Goal: Task Accomplishment & Management: Manage account settings

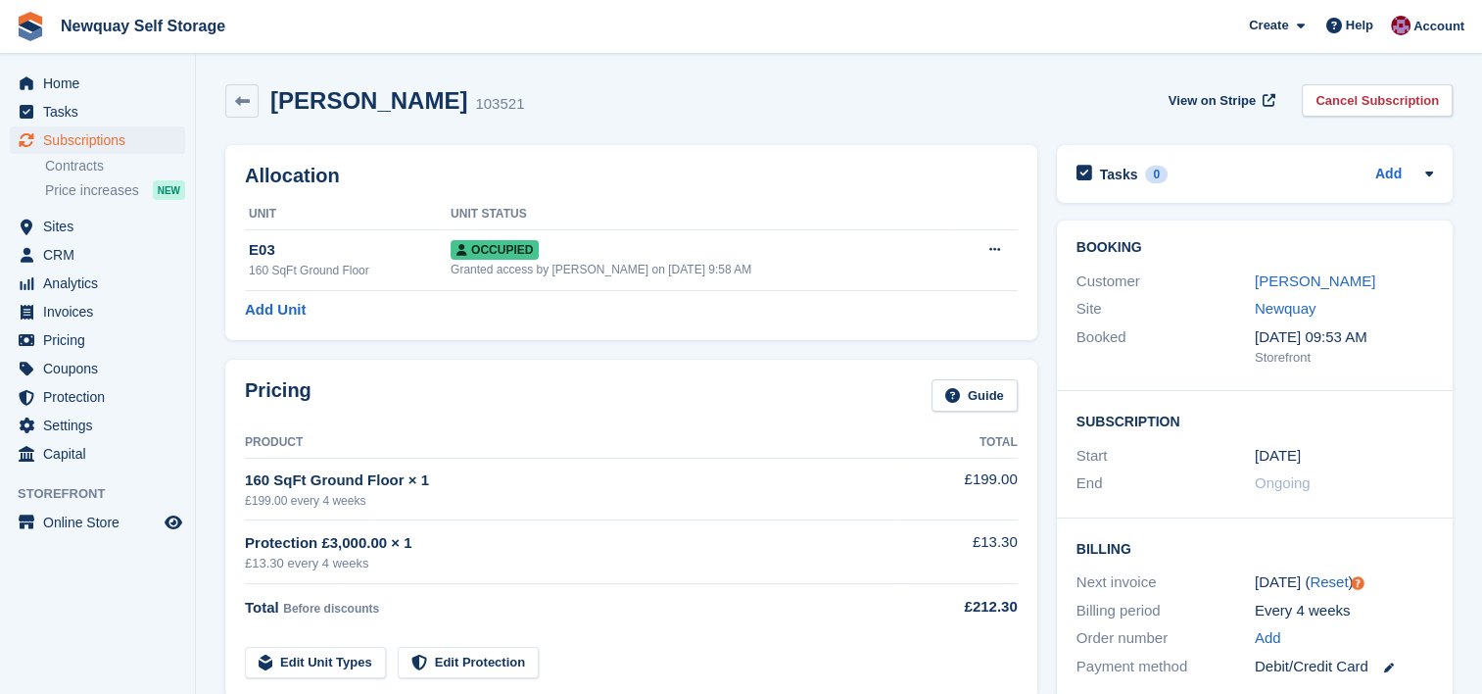
drag, startPoint x: 0, startPoint y: 0, endPoint x: 921, endPoint y: 106, distance: 927.1
click at [921, 106] on div "Tracy Hume 103521 View on Stripe Cancel Subscription" at bounding box center [839, 100] width 1228 height 33
click at [1305, 280] on link "[PERSON_NAME]" at bounding box center [1315, 280] width 121 height 17
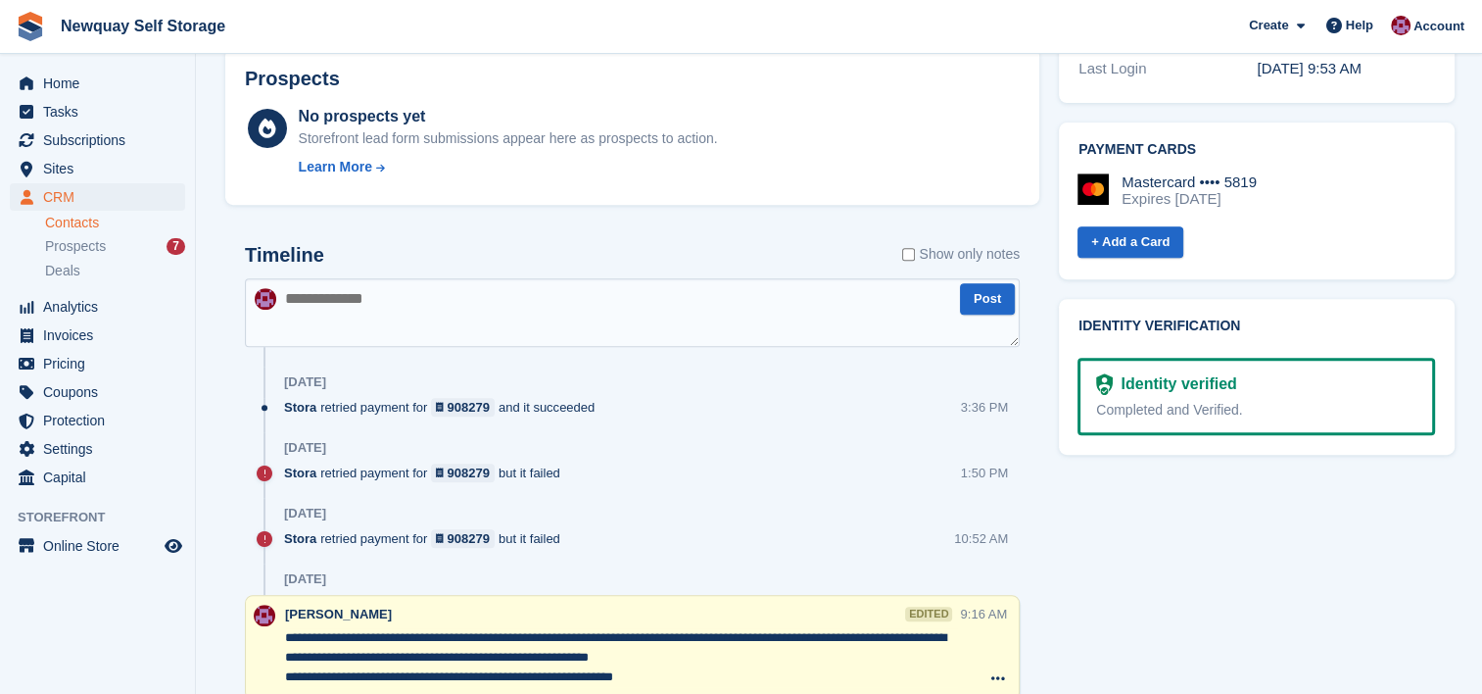
scroll to position [775, 0]
click at [494, 305] on textarea at bounding box center [632, 313] width 775 height 69
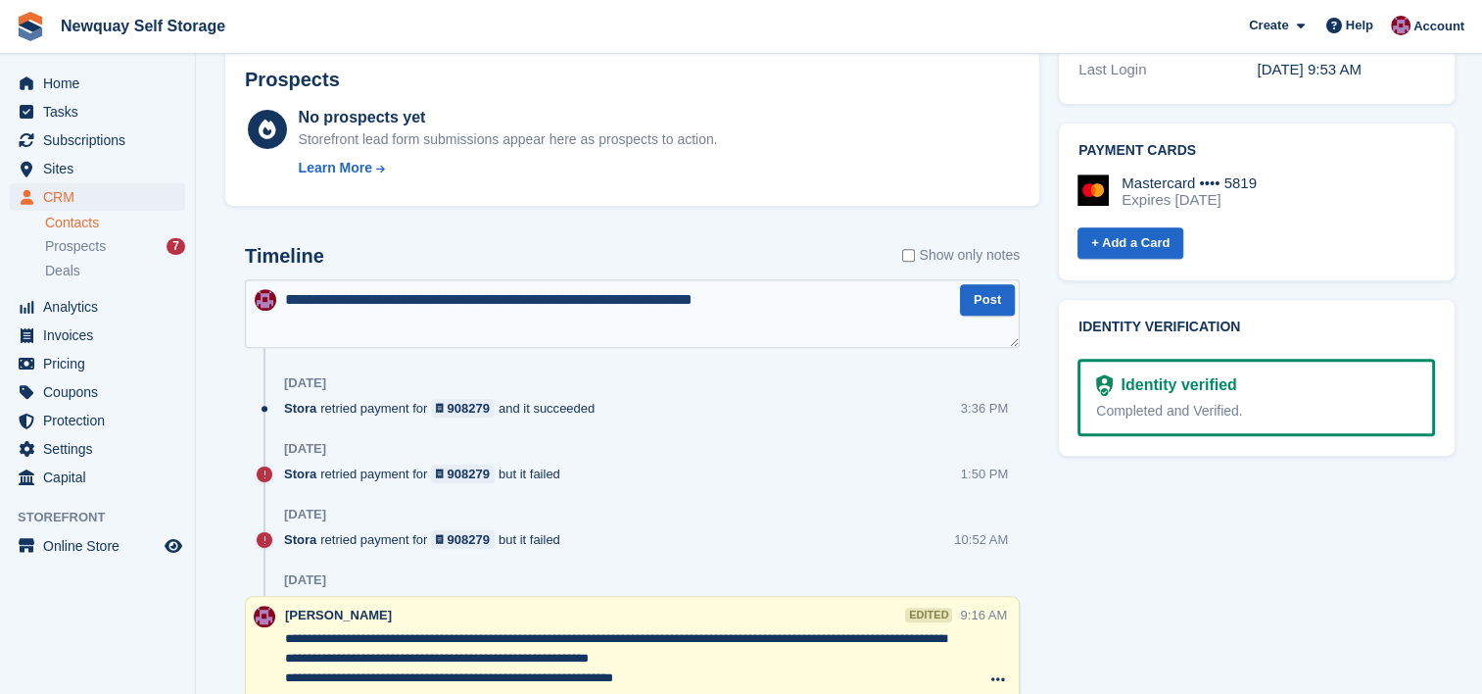
click at [611, 301] on textarea "**********" at bounding box center [632, 313] width 775 height 69
click at [821, 289] on textarea "**********" at bounding box center [632, 313] width 775 height 69
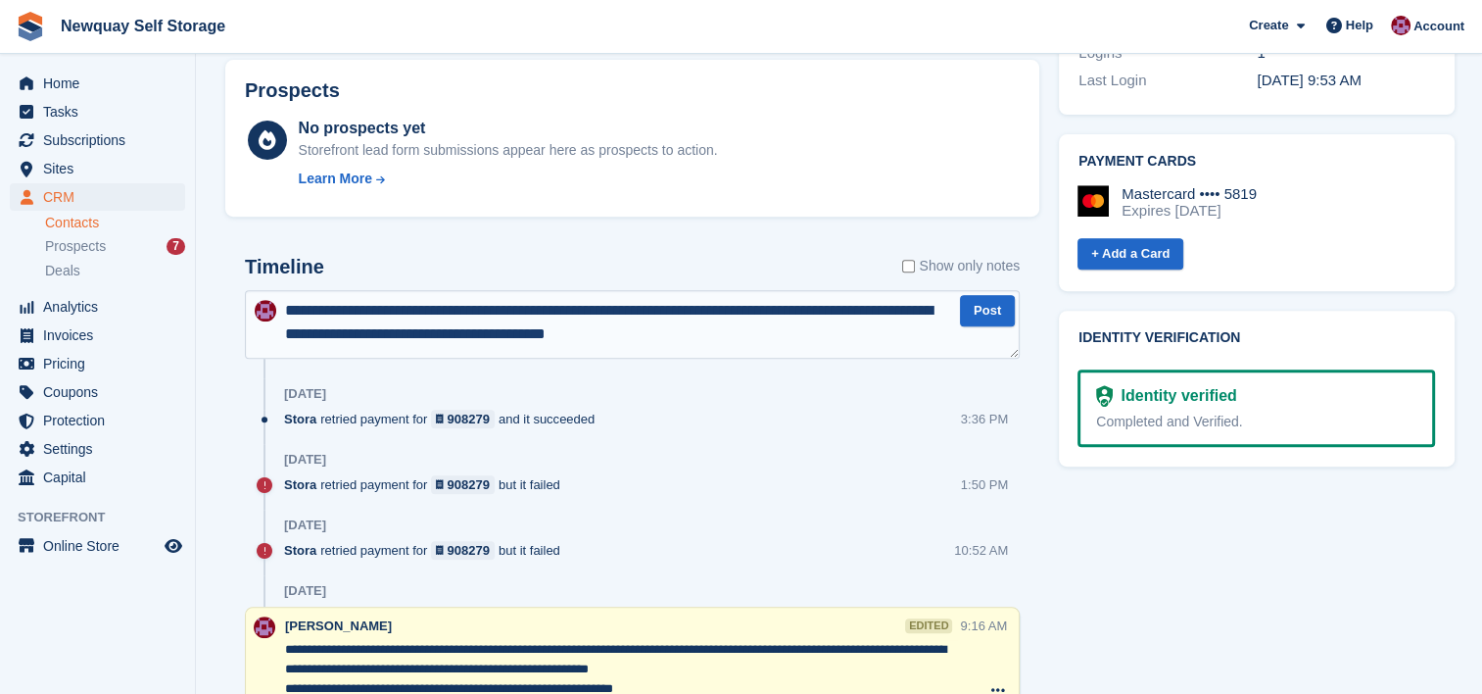
scroll to position [762, 0]
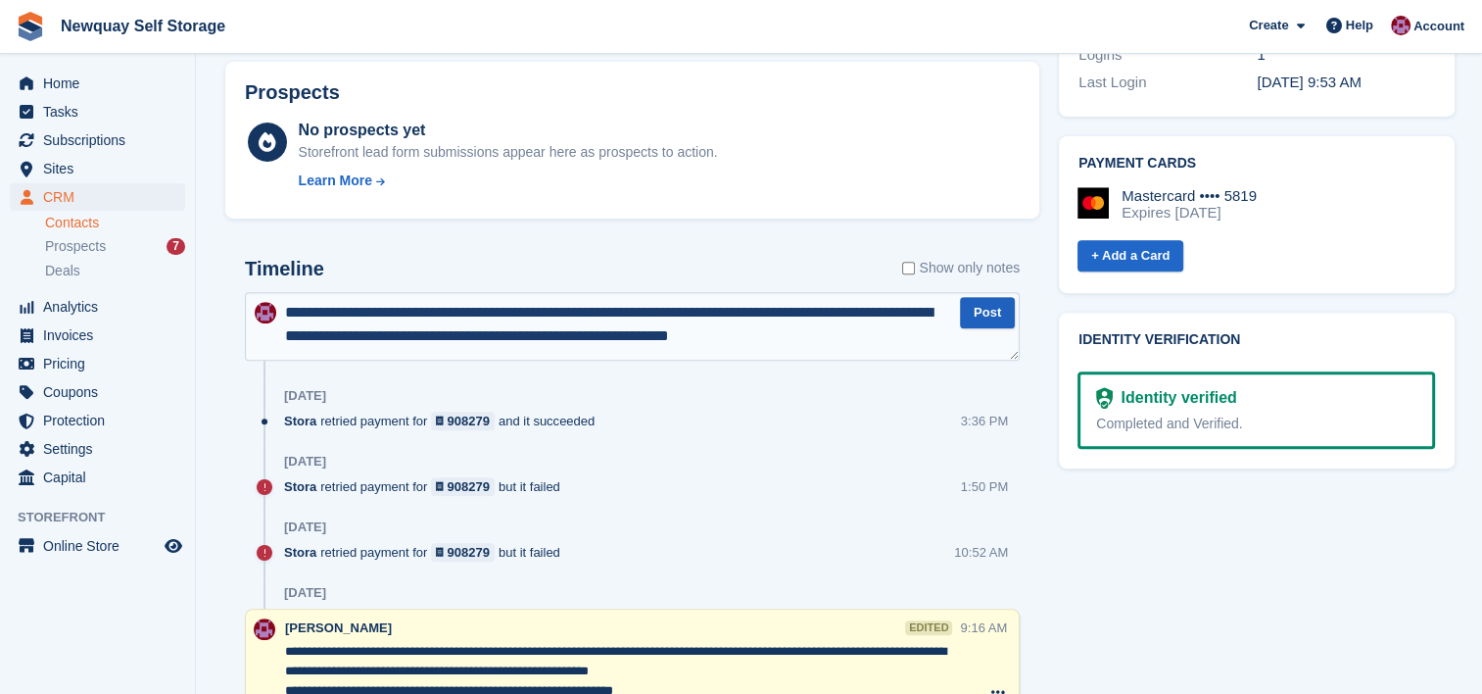
type textarea "**********"
click at [984, 319] on button "Post" at bounding box center [987, 313] width 55 height 32
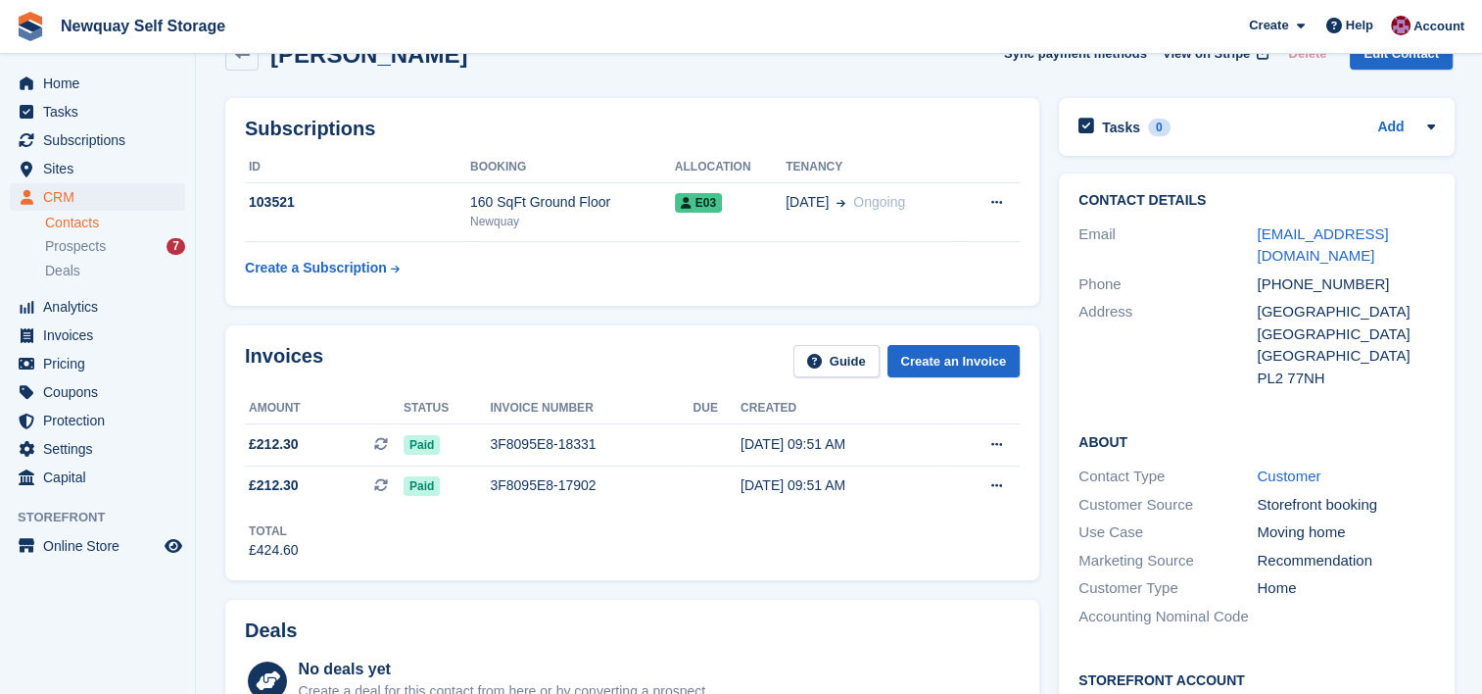
scroll to position [0, 0]
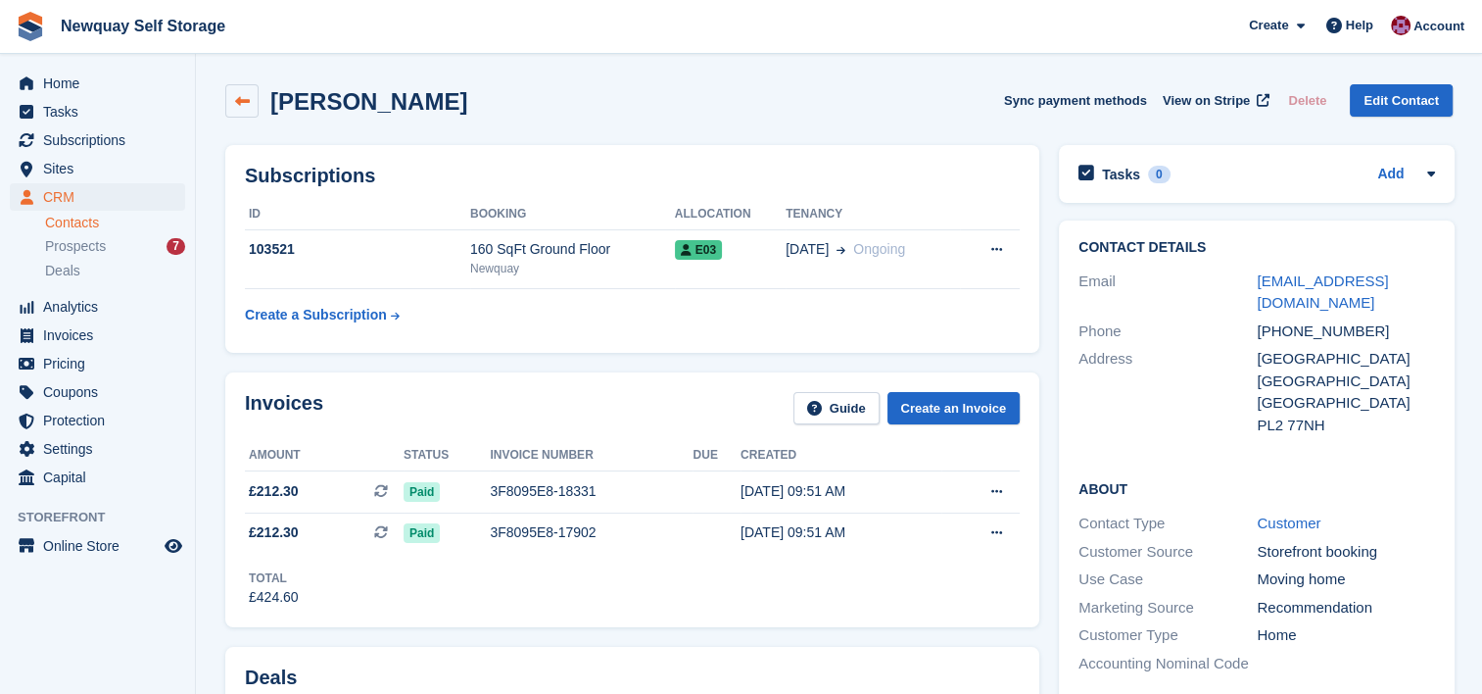
click at [249, 100] on icon at bounding box center [242, 101] width 15 height 15
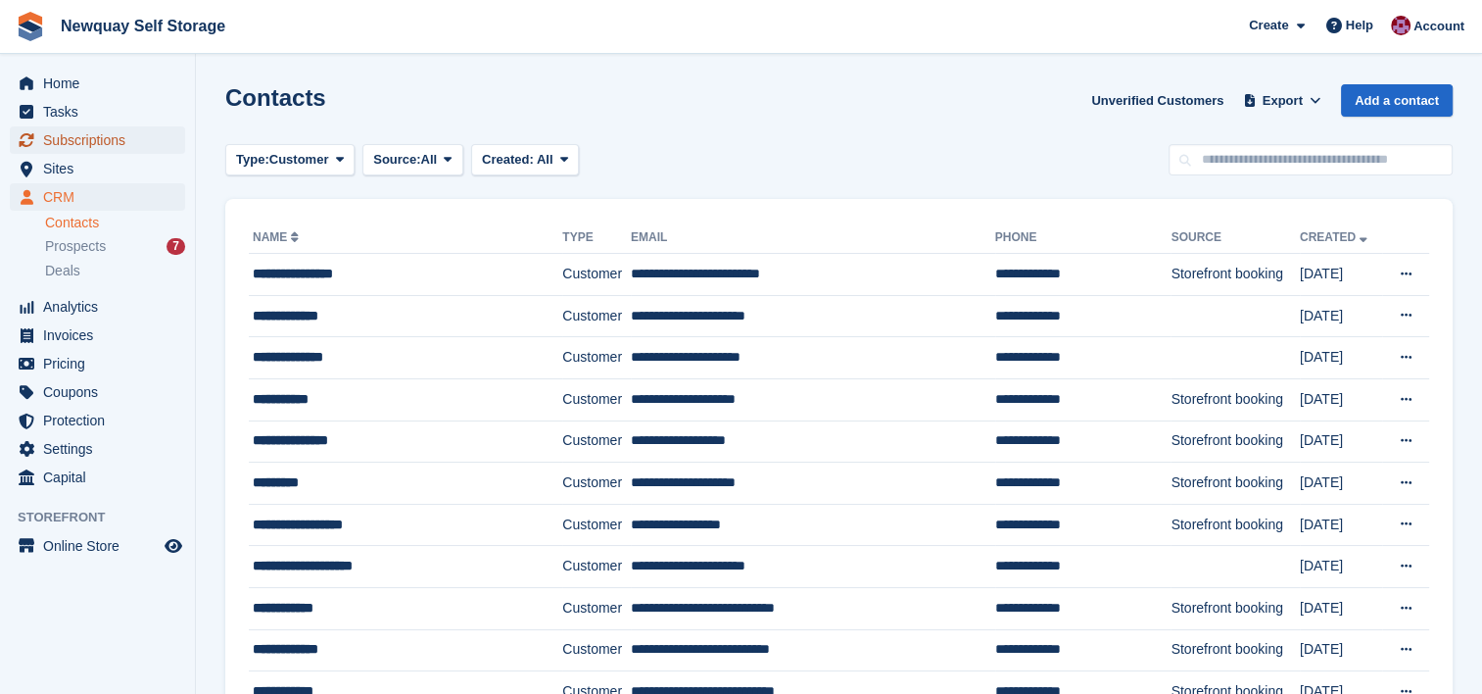
click at [92, 149] on span "Subscriptions" at bounding box center [102, 139] width 118 height 27
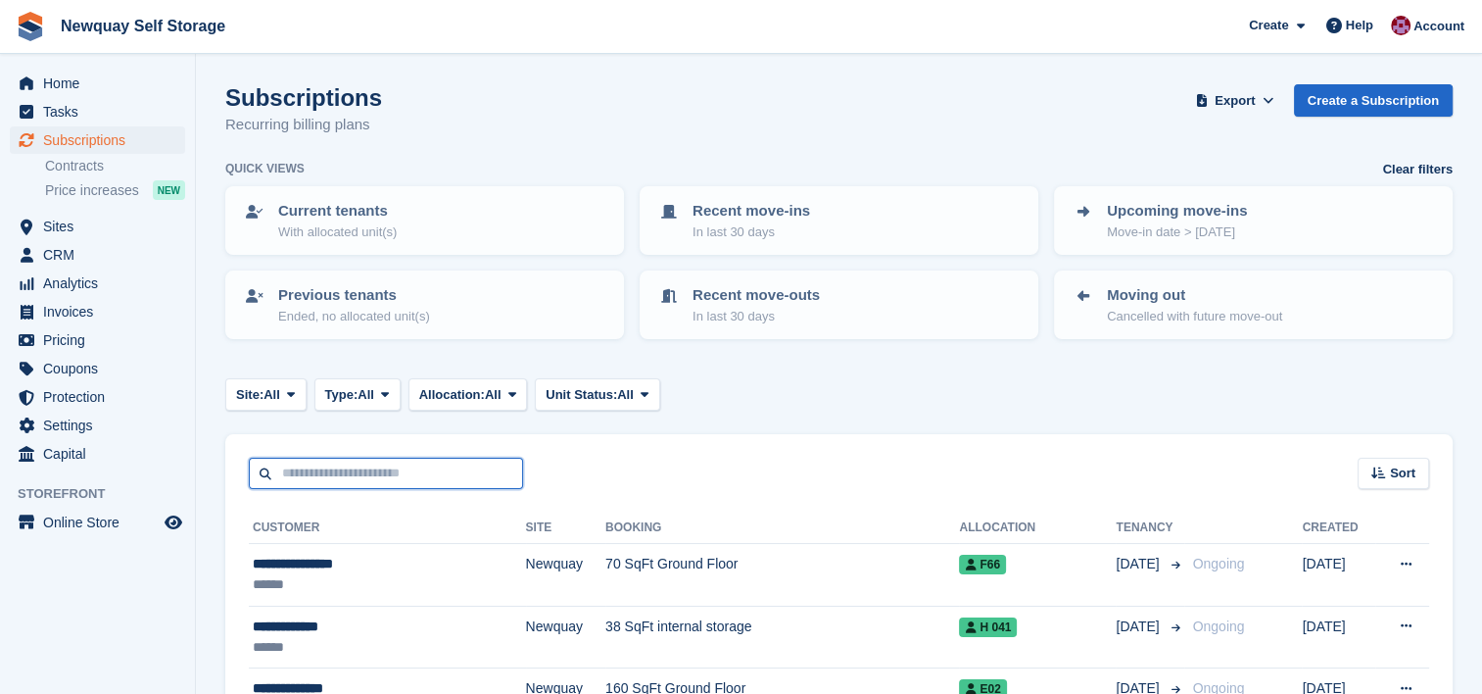
click at [447, 478] on input "text" at bounding box center [386, 474] width 274 height 32
type input "******"
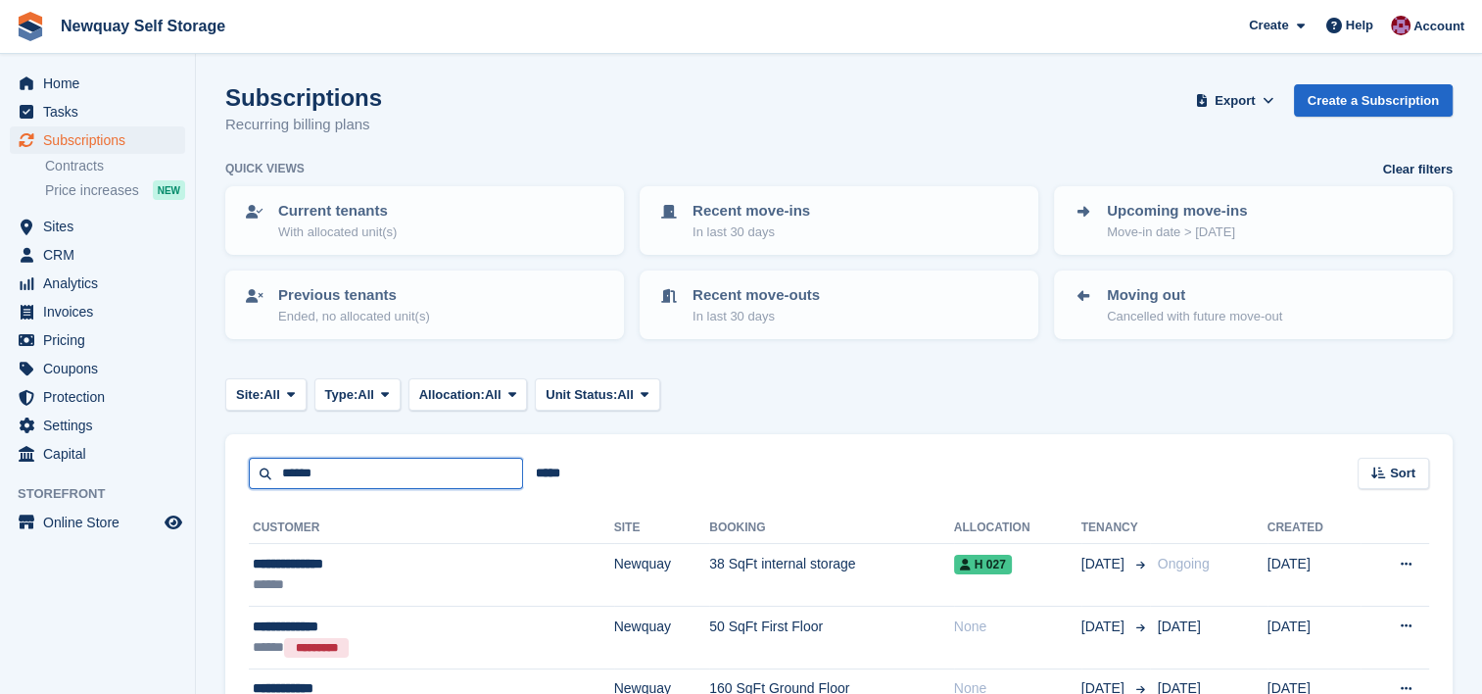
click at [350, 468] on input "******" at bounding box center [386, 474] width 274 height 32
type input "*****"
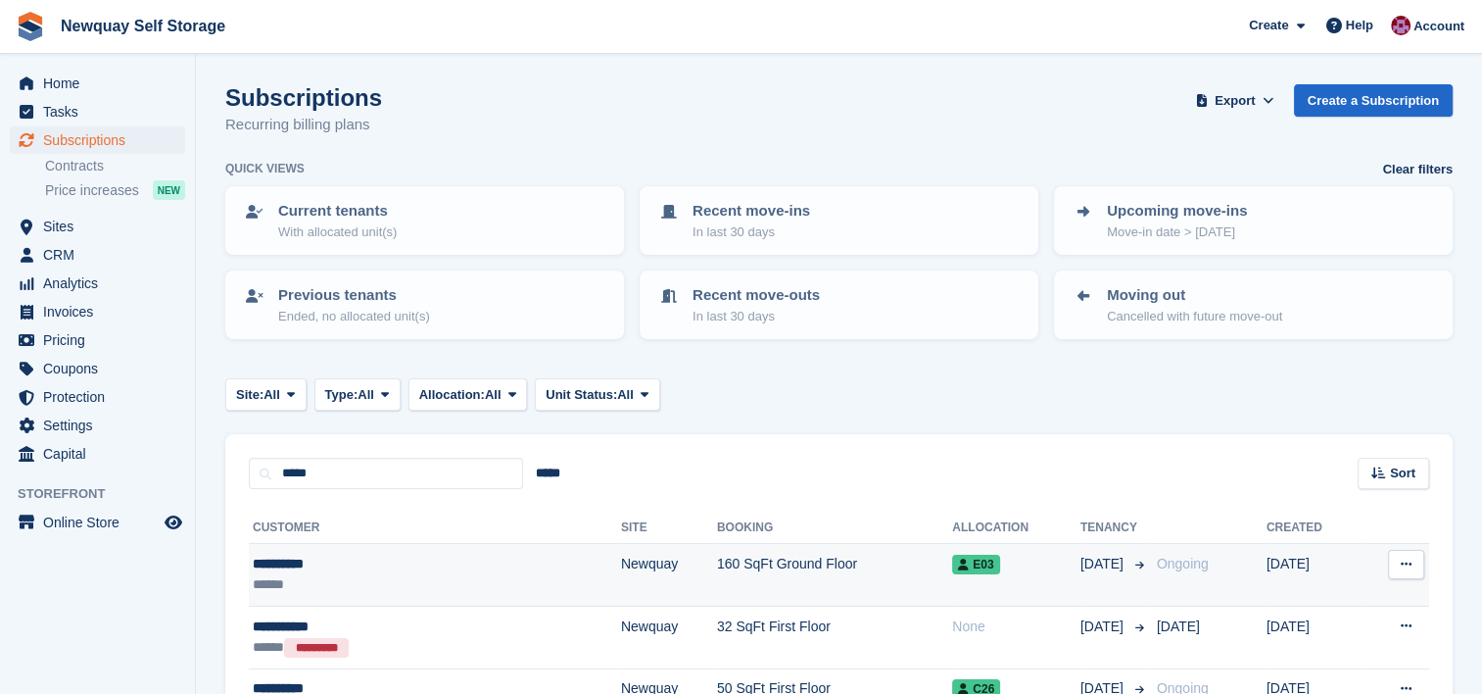
click at [374, 576] on div "******" at bounding box center [362, 584] width 218 height 21
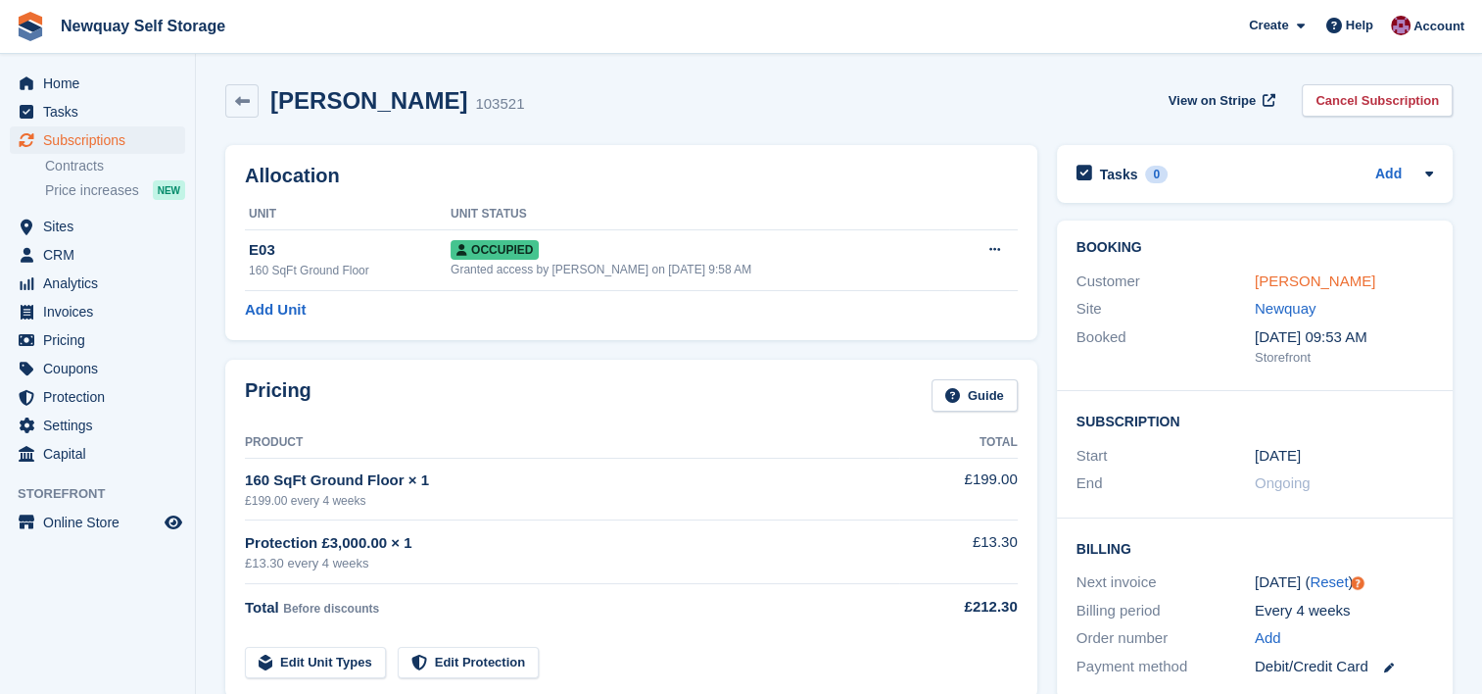
click at [1303, 282] on link "Tracy Hume" at bounding box center [1315, 280] width 121 height 17
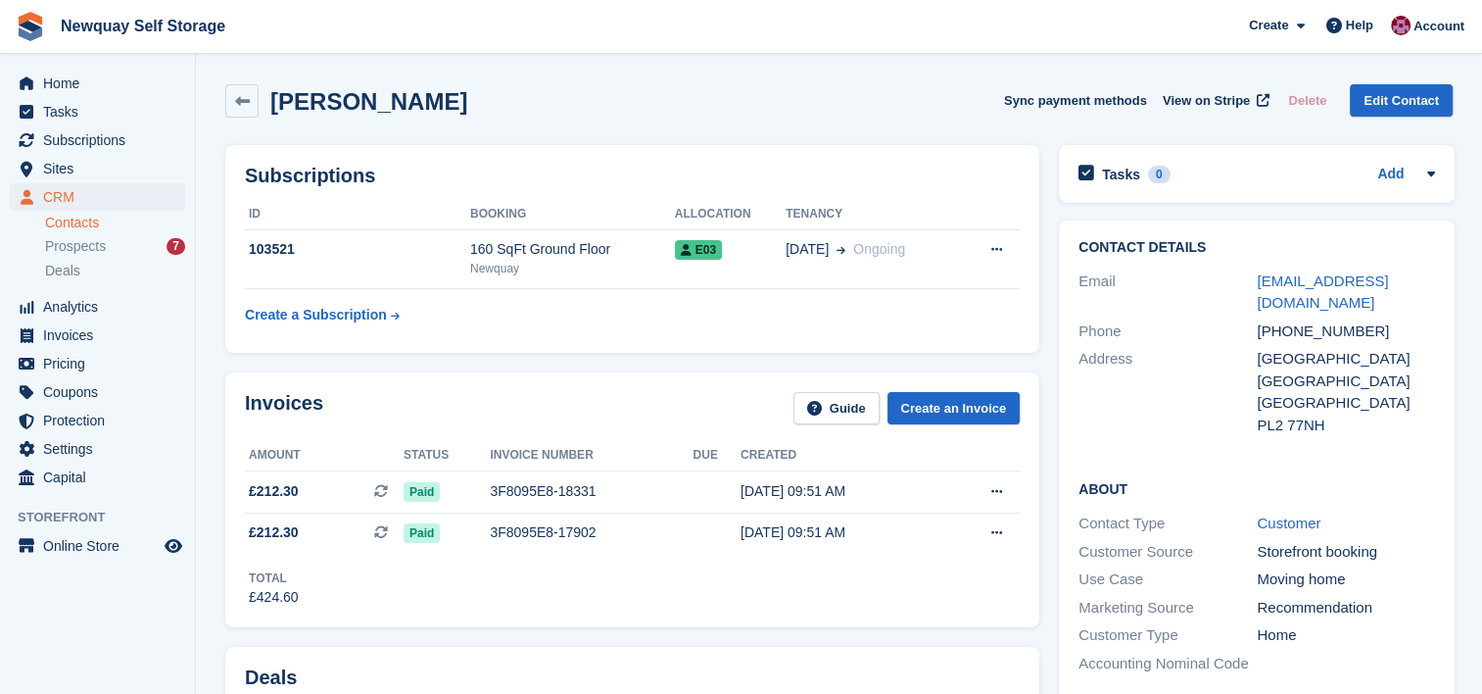
scroll to position [33, 0]
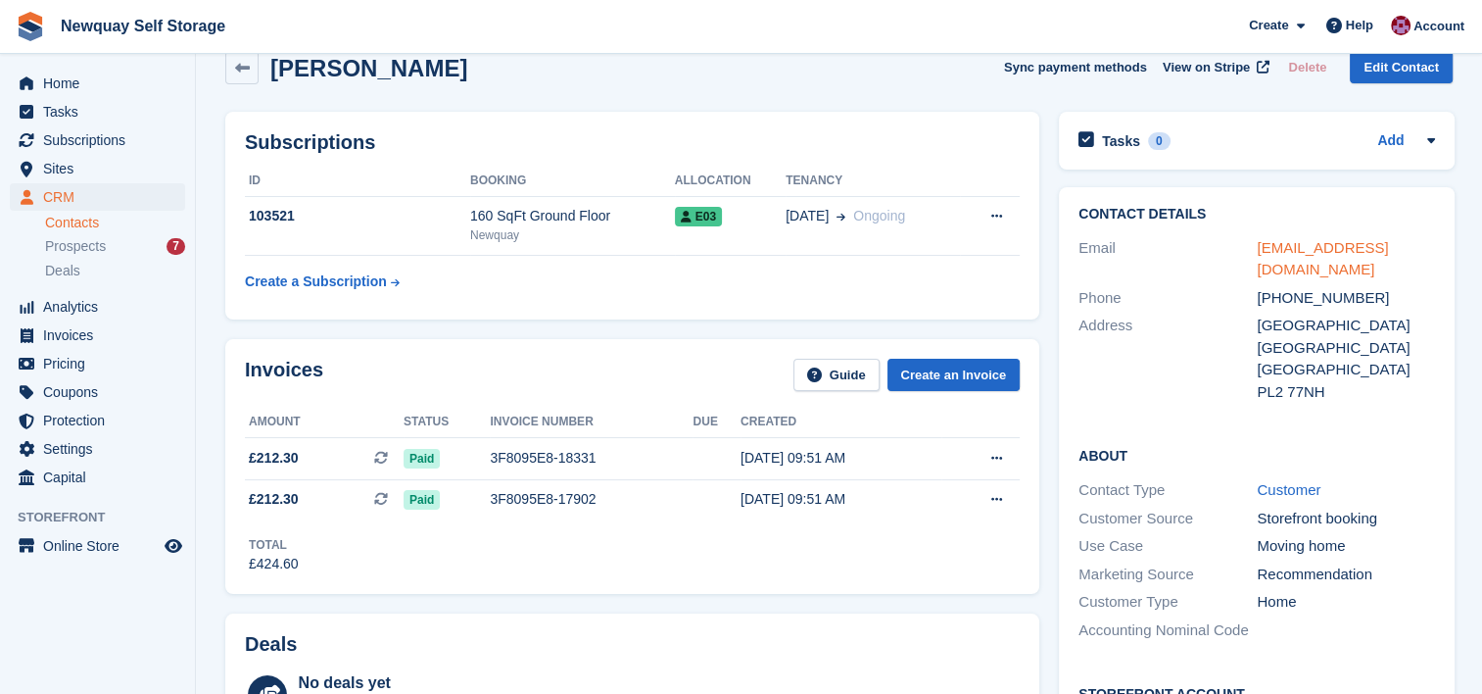
click at [1370, 246] on link "humetracy@gmail.com" at bounding box center [1322, 258] width 131 height 39
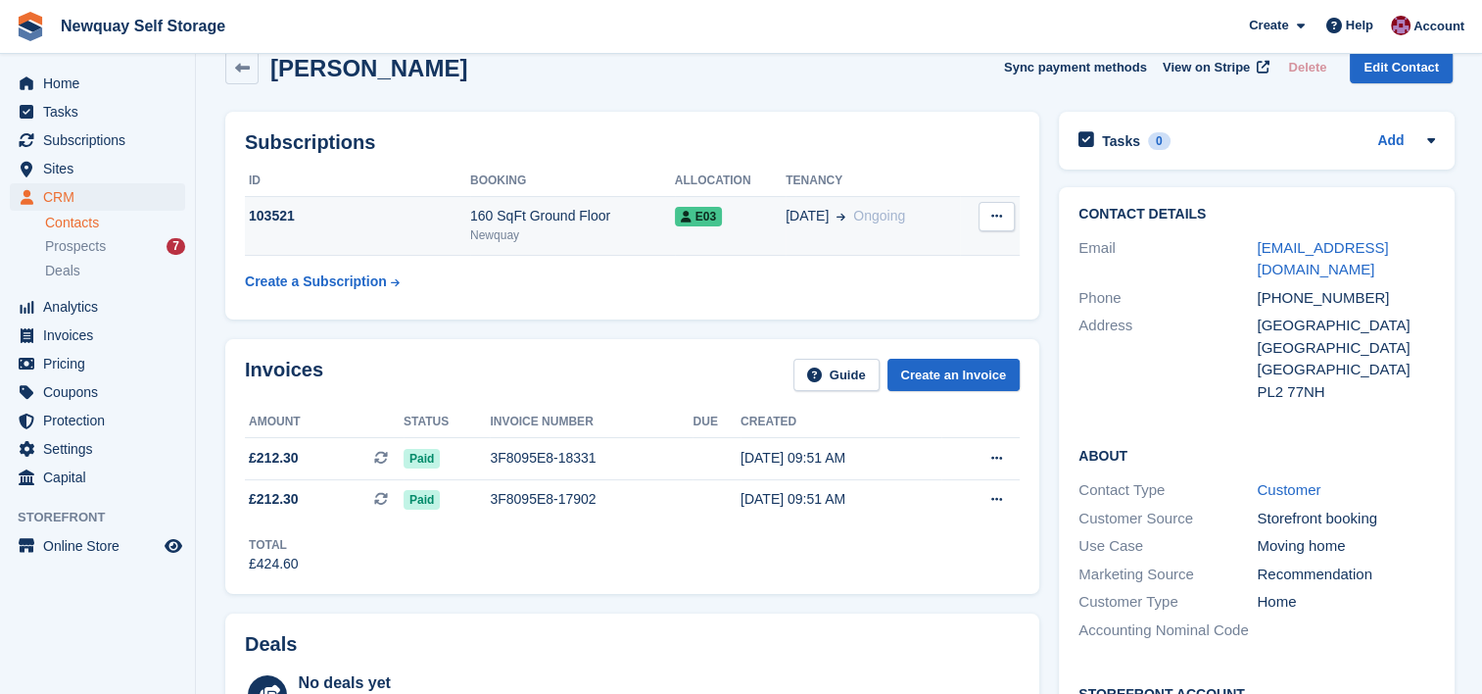
click at [400, 218] on div "103521" at bounding box center [357, 216] width 225 height 21
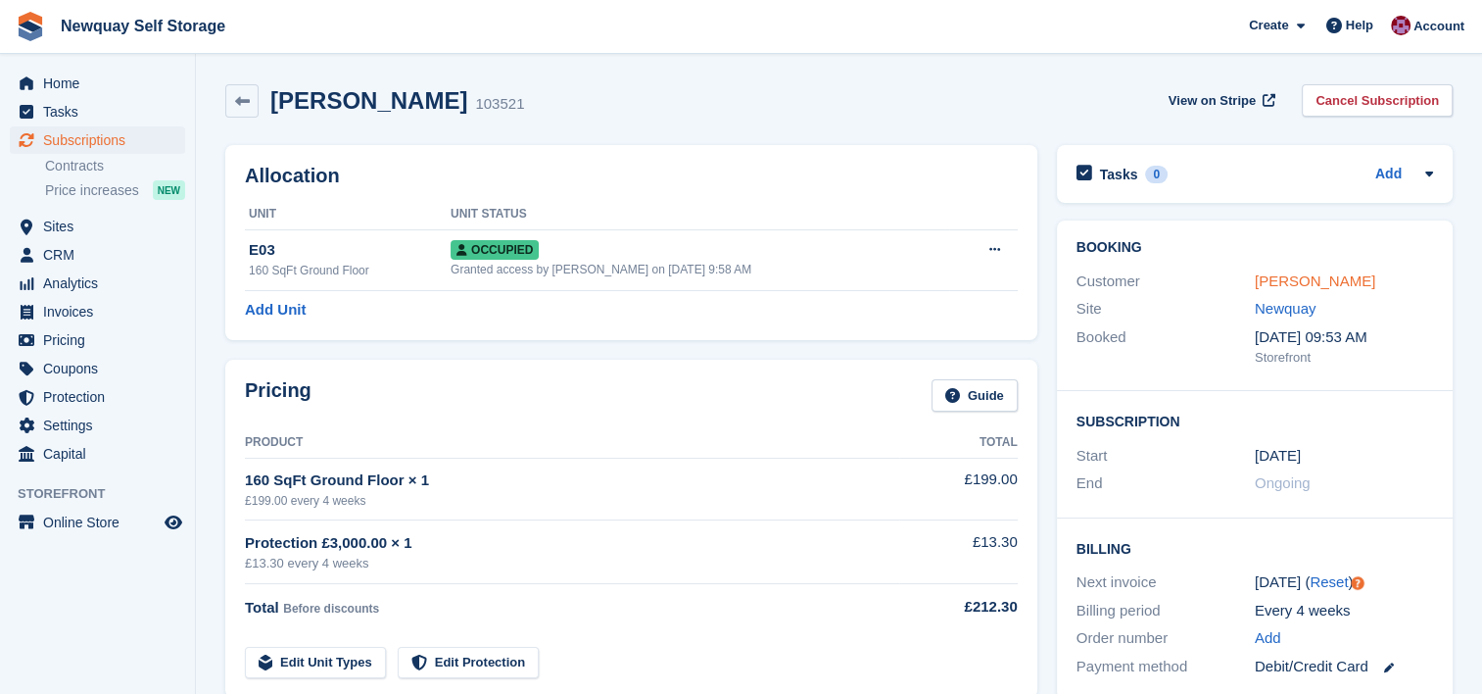
click at [1325, 275] on link "Tracy Hume" at bounding box center [1315, 280] width 121 height 17
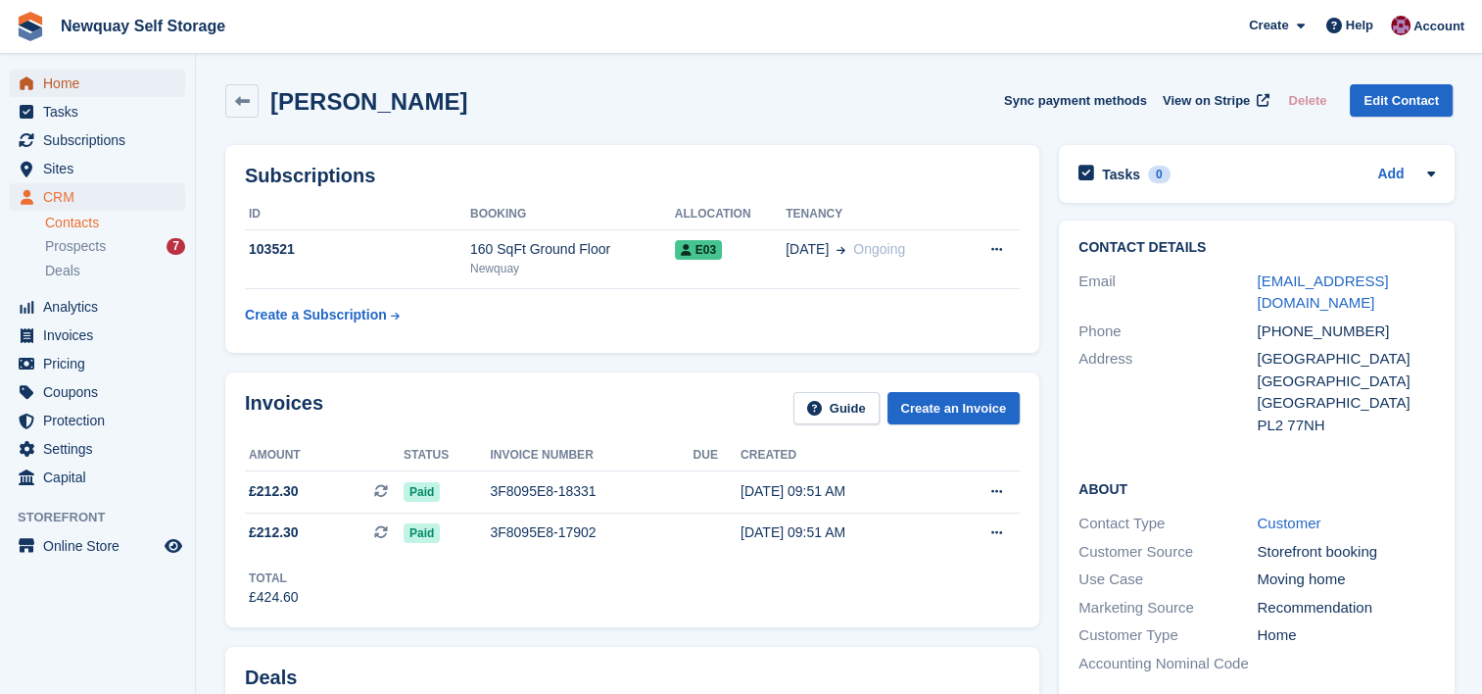
click at [60, 91] on span "Home" at bounding box center [102, 83] width 118 height 27
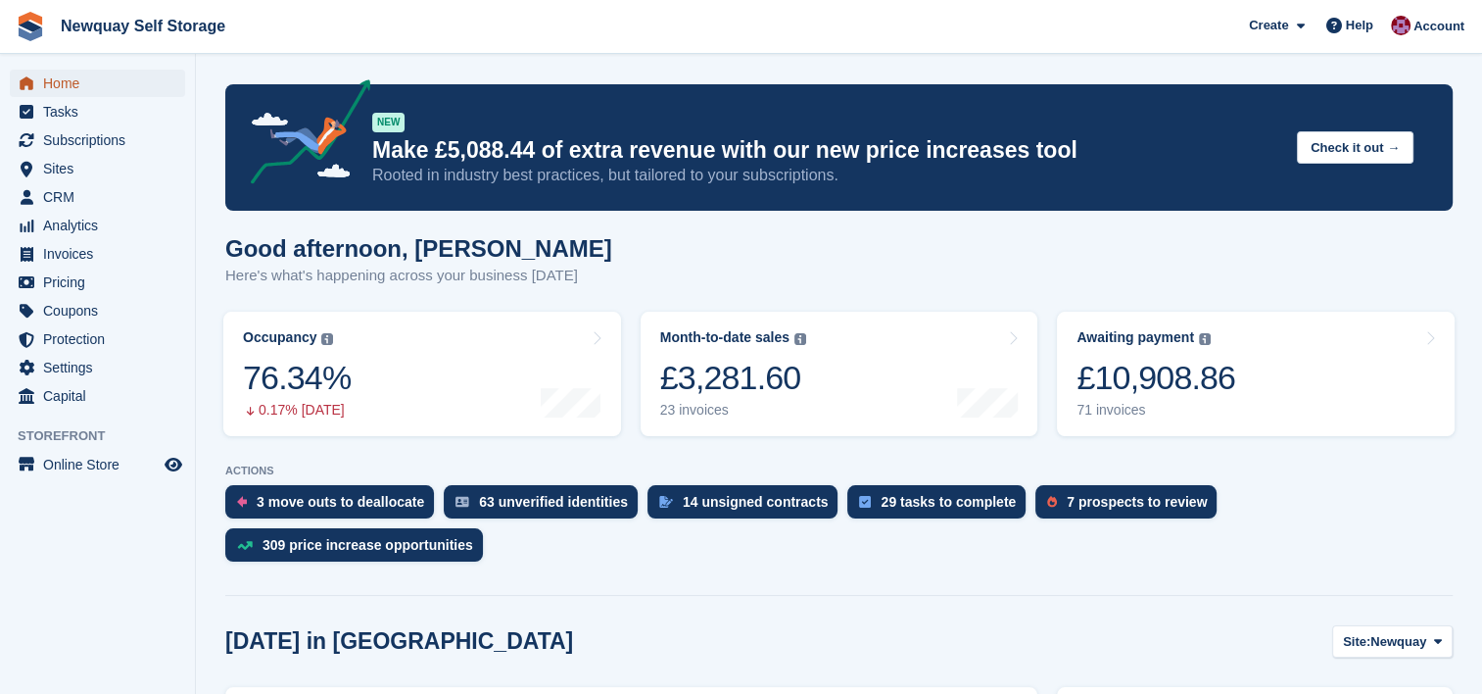
click at [59, 72] on span "Home" at bounding box center [102, 83] width 118 height 27
click at [63, 82] on span "Home" at bounding box center [102, 83] width 118 height 27
click at [744, 404] on div "24 invoices" at bounding box center [733, 410] width 146 height 17
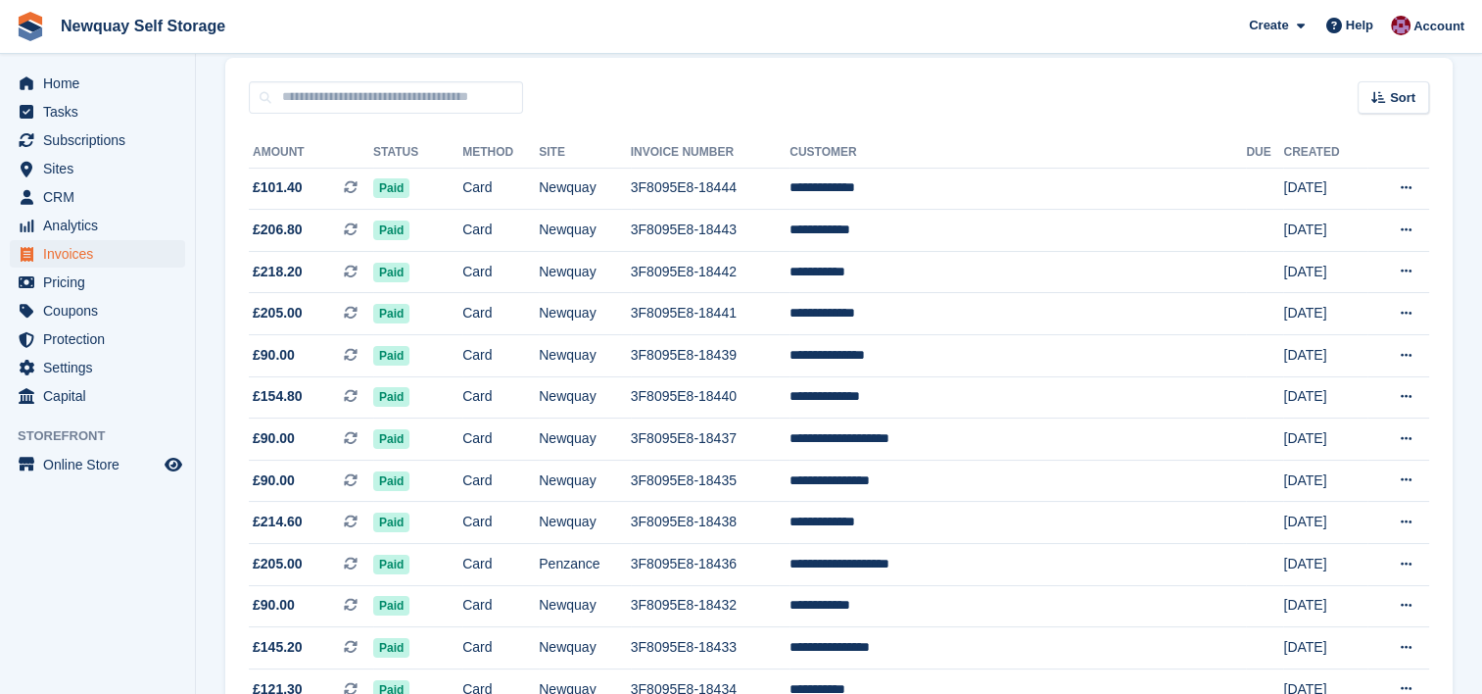
scroll to position [194, 0]
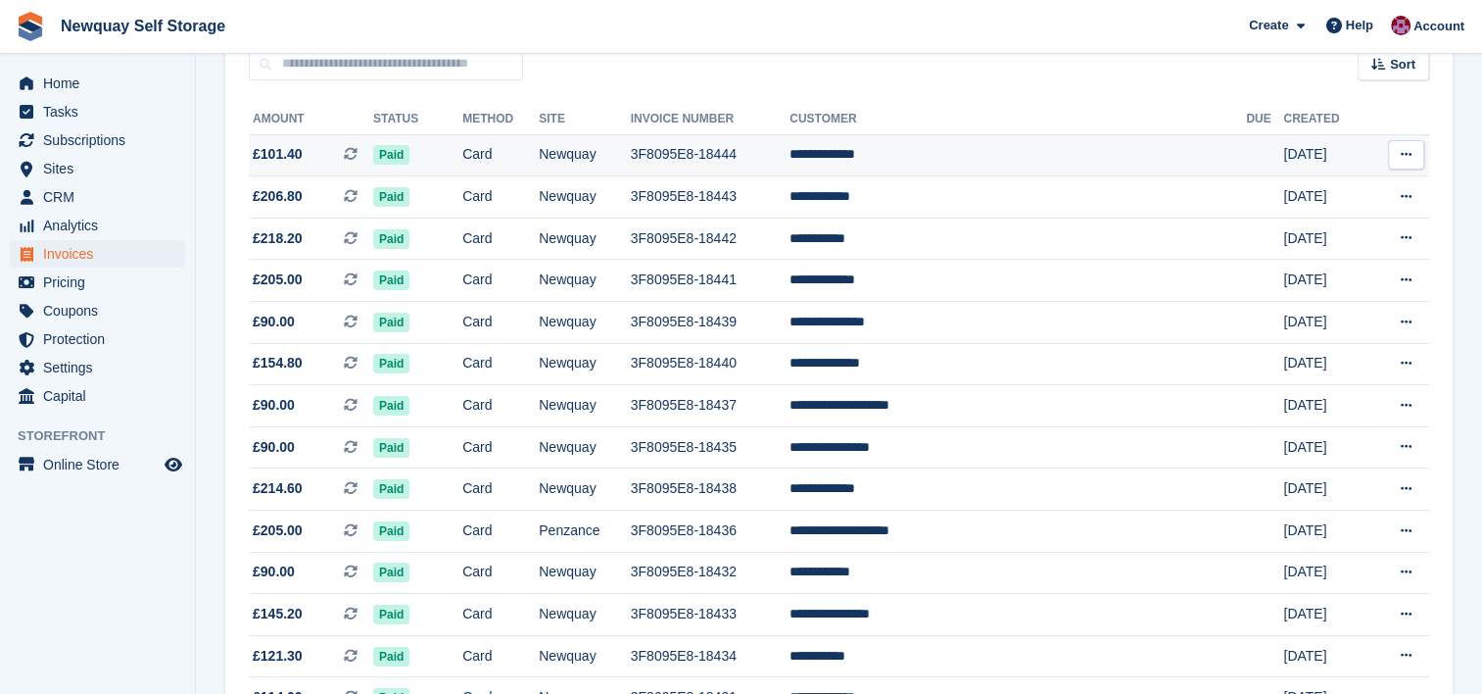
click at [1393, 152] on button at bounding box center [1406, 154] width 36 height 29
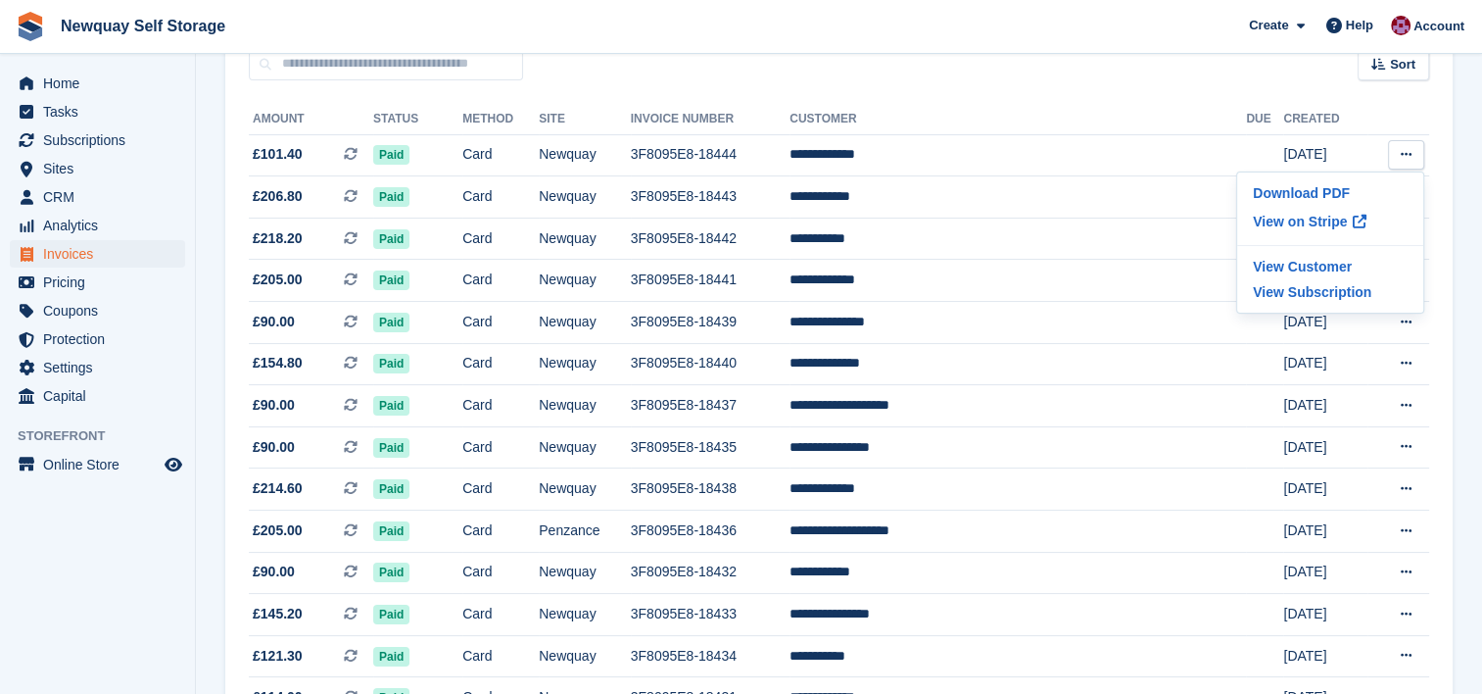
click at [988, 40] on span "Newquay Self Storage Create Subscription Invoice Contact Deal Discount Page Hel…" at bounding box center [741, 26] width 1482 height 53
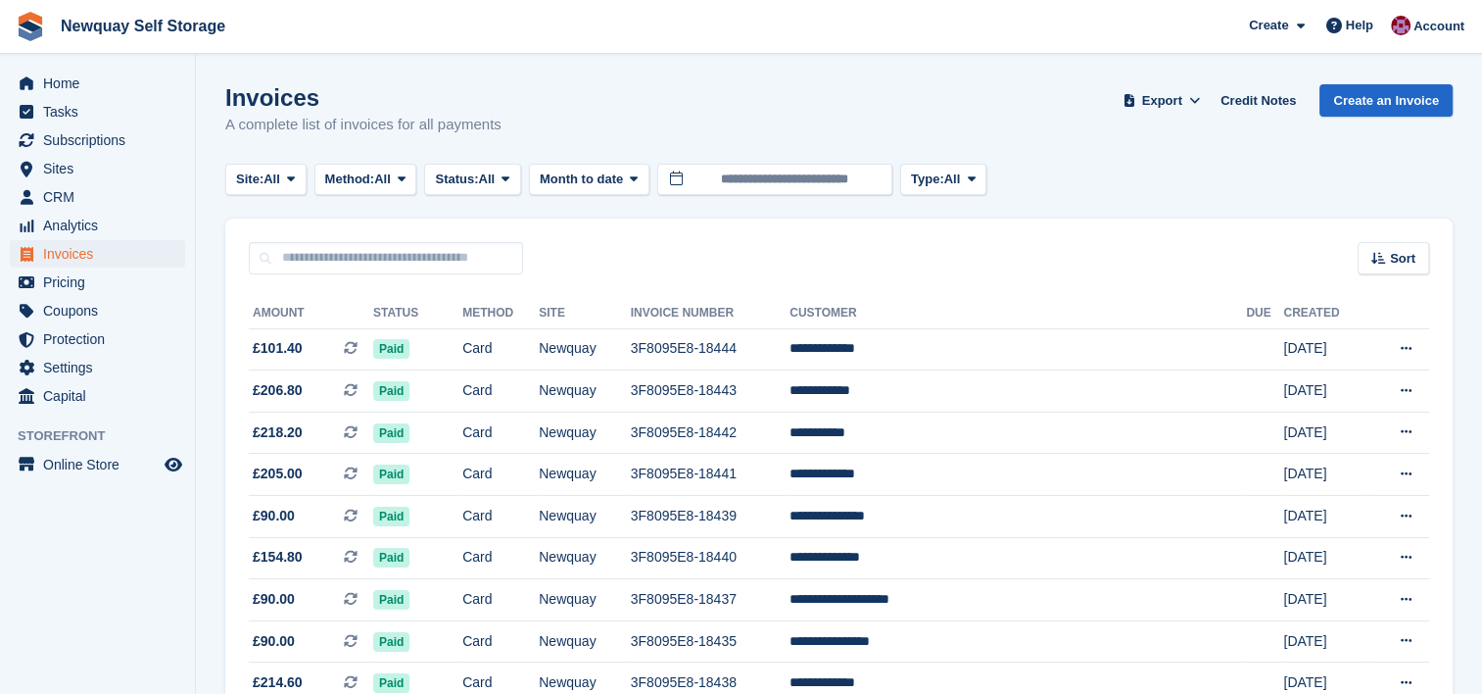
scroll to position [738, 0]
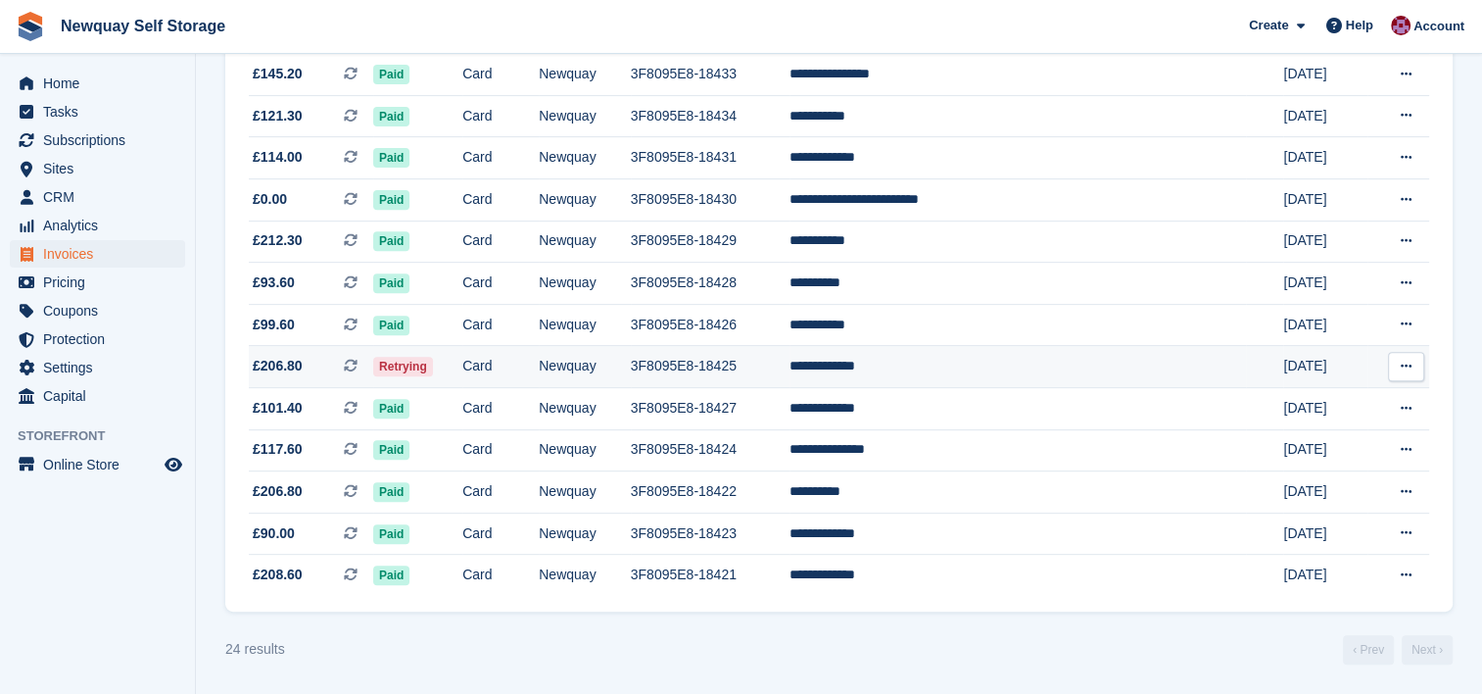
click at [323, 363] on span "£206.80 This is a recurring subscription invoice." at bounding box center [311, 366] width 124 height 21
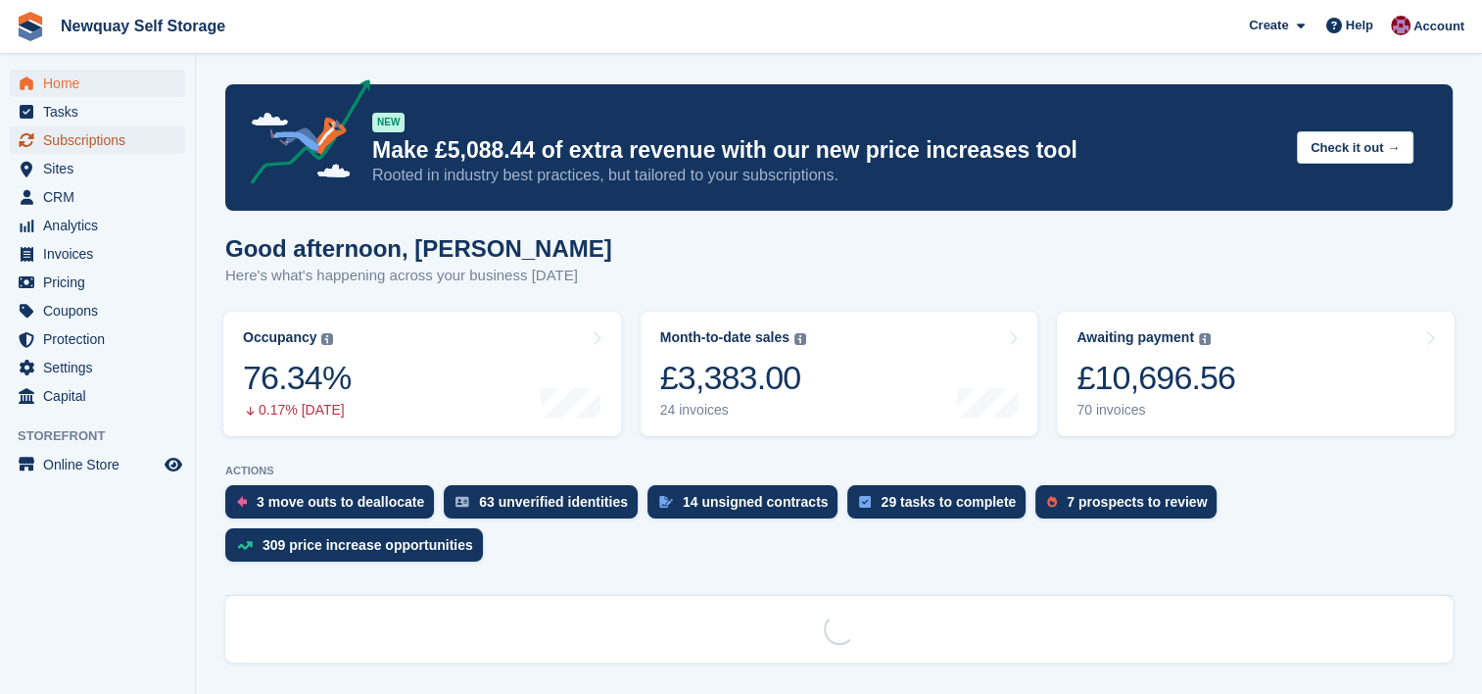
click at [79, 144] on span "Subscriptions" at bounding box center [102, 139] width 118 height 27
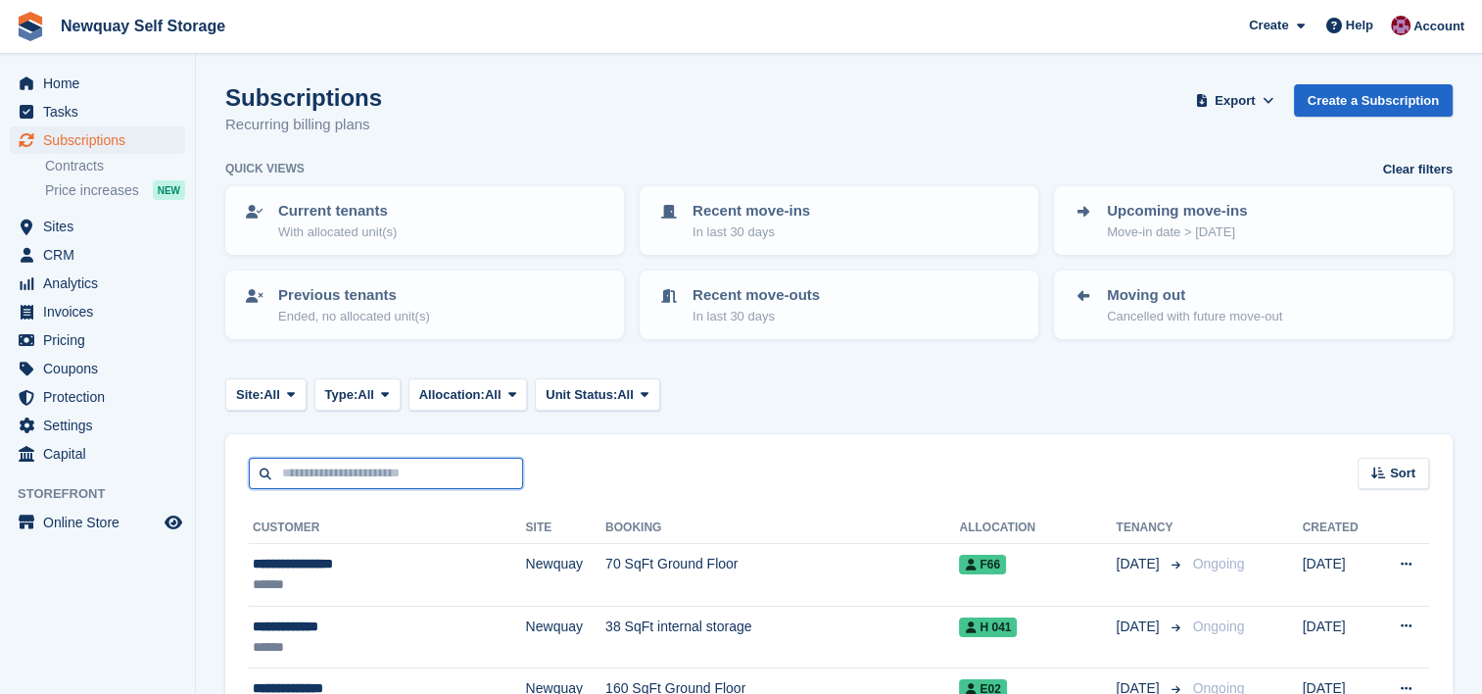
click at [443, 466] on input "text" at bounding box center [386, 474] width 274 height 32
type input "*****"
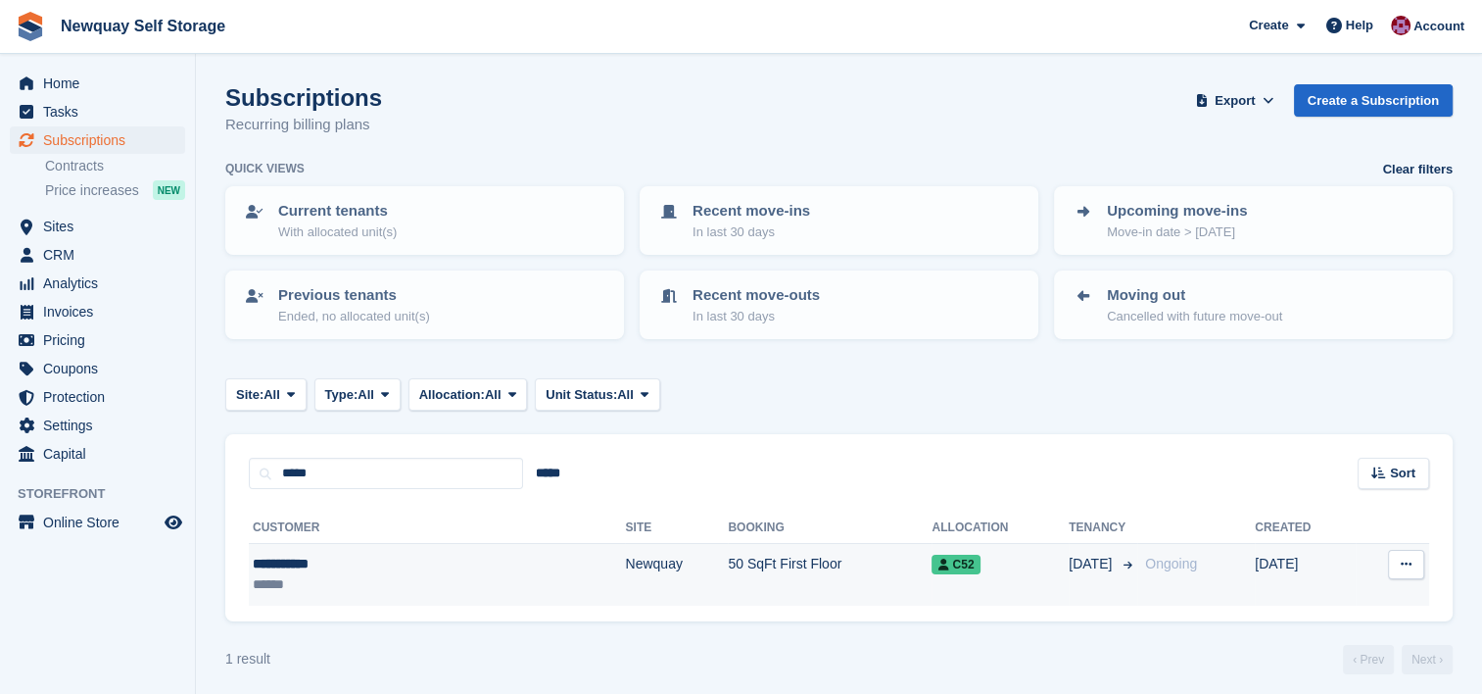
click at [403, 565] on div "**********" at bounding box center [356, 564] width 206 height 21
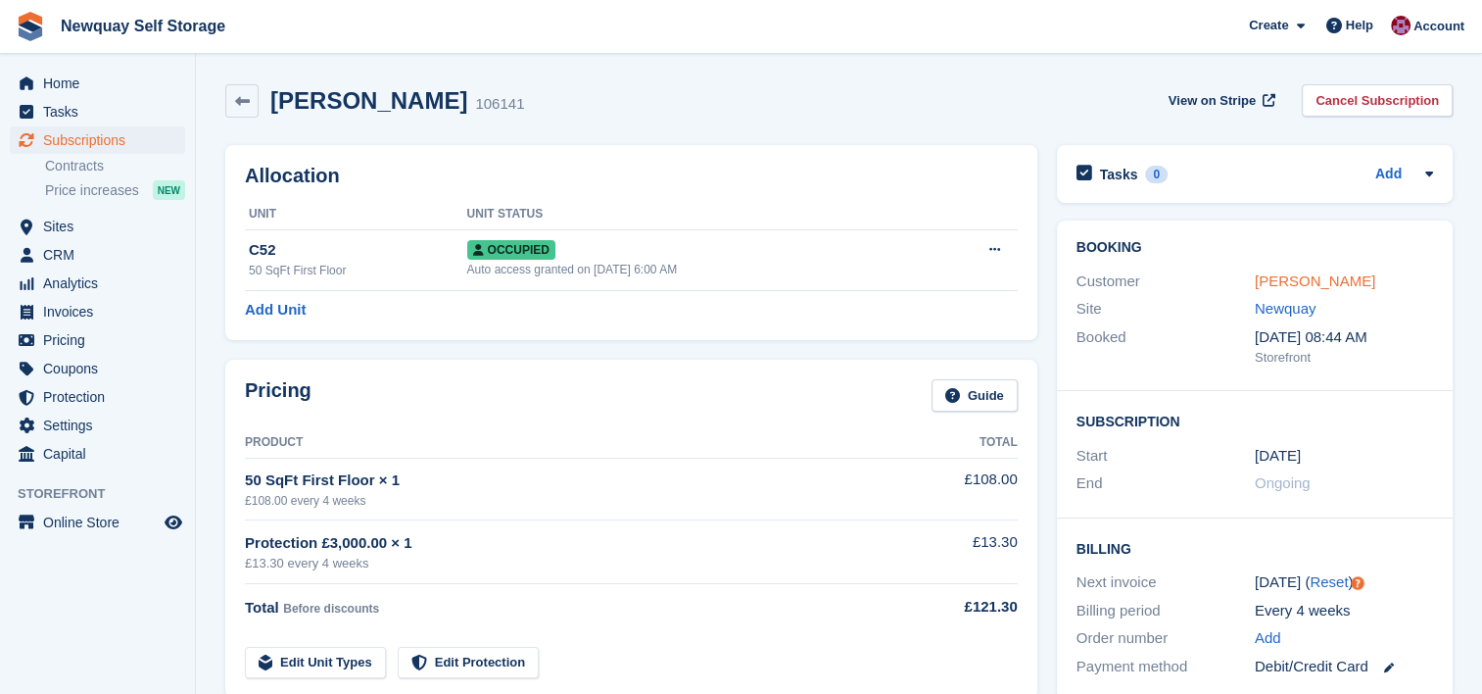
click at [1306, 276] on link "[PERSON_NAME]" at bounding box center [1315, 280] width 121 height 17
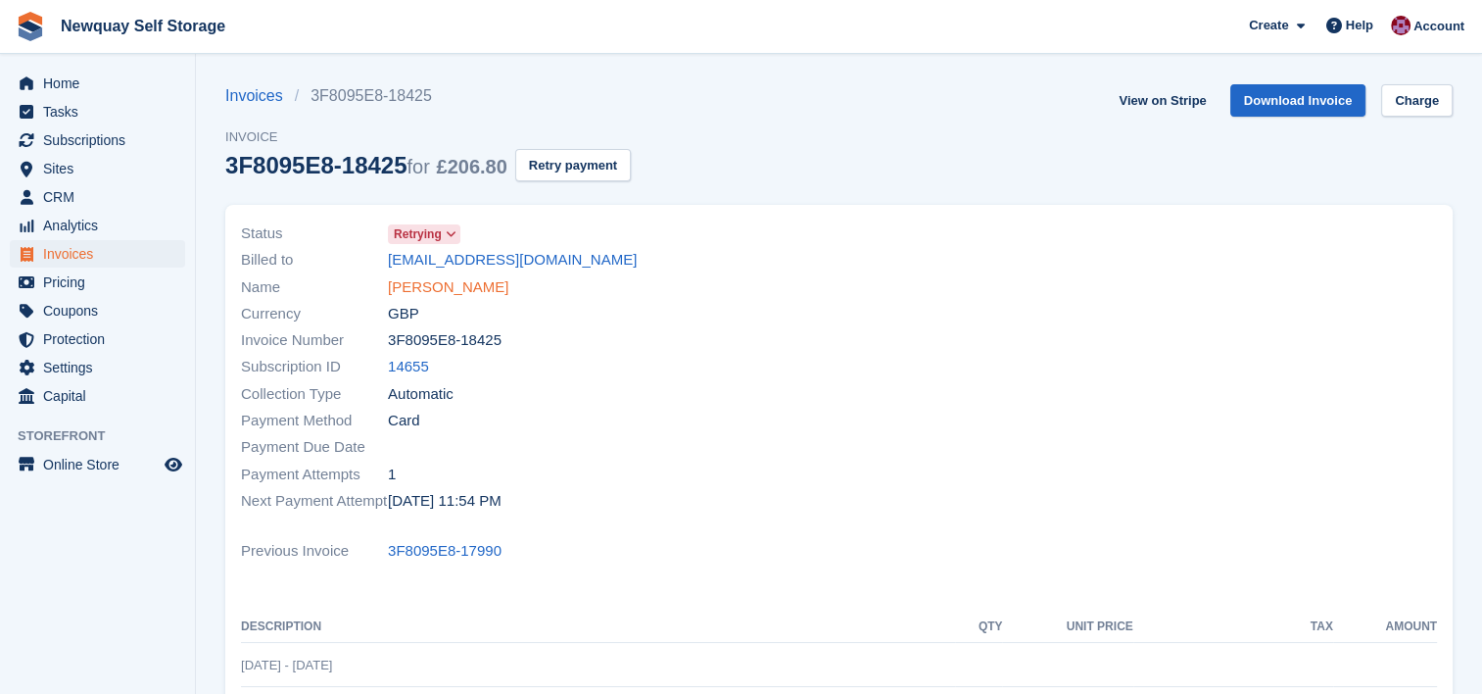
click at [453, 288] on link "[PERSON_NAME]" at bounding box center [448, 287] width 121 height 23
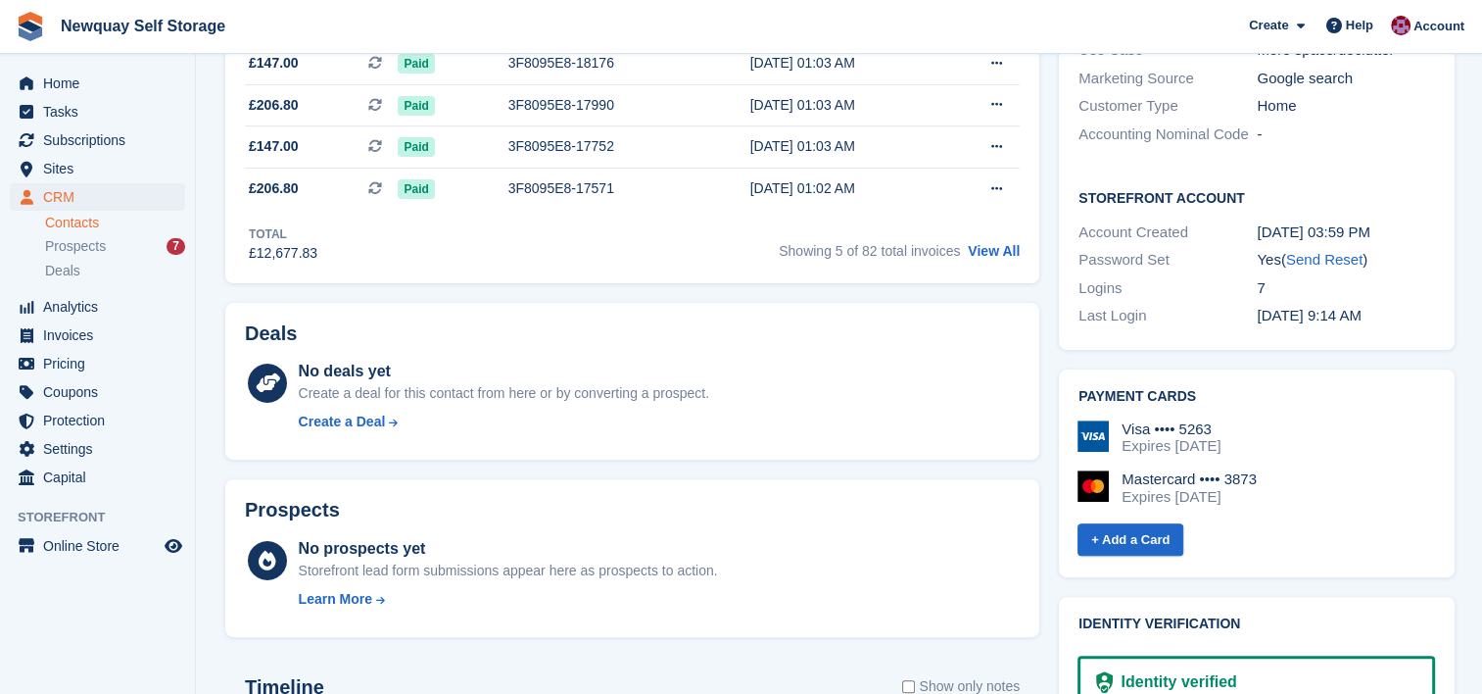
scroll to position [533, 0]
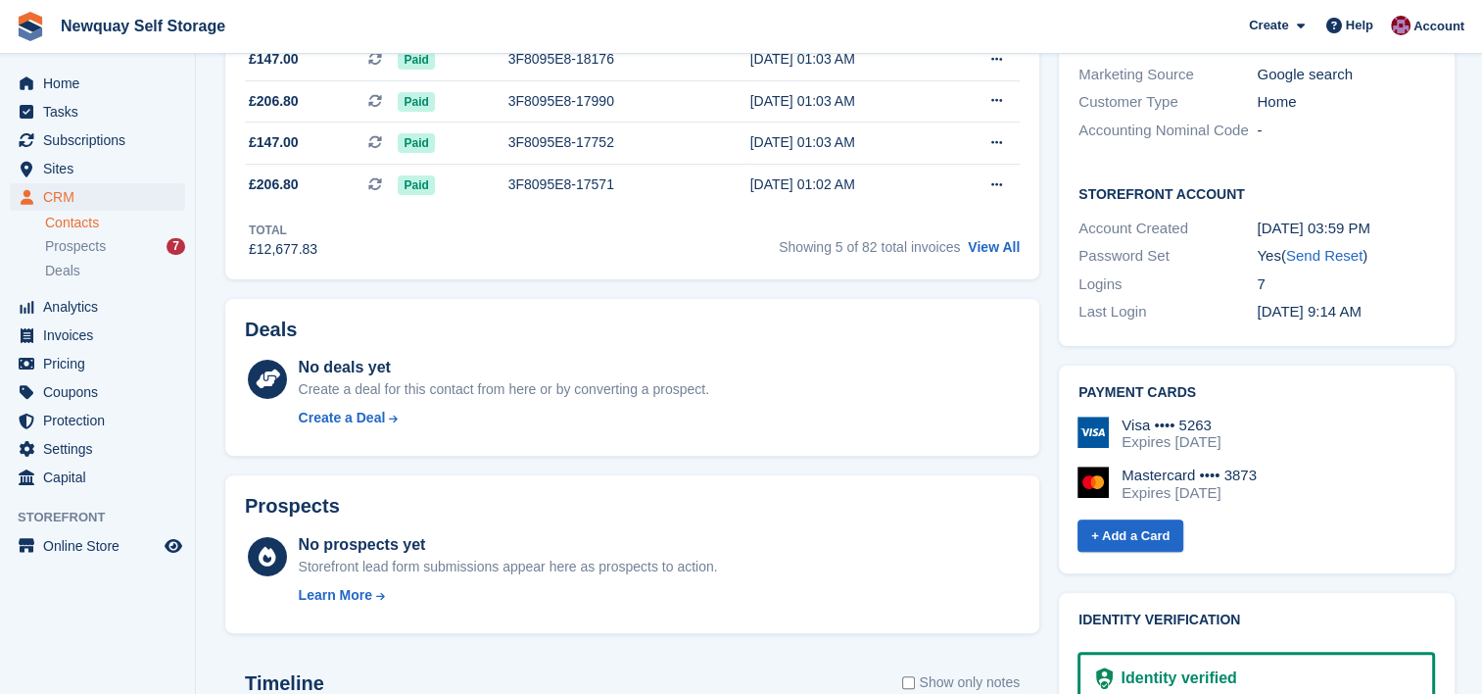
click at [1198, 484] on div "Expires November 2026" at bounding box center [1189, 493] width 135 height 18
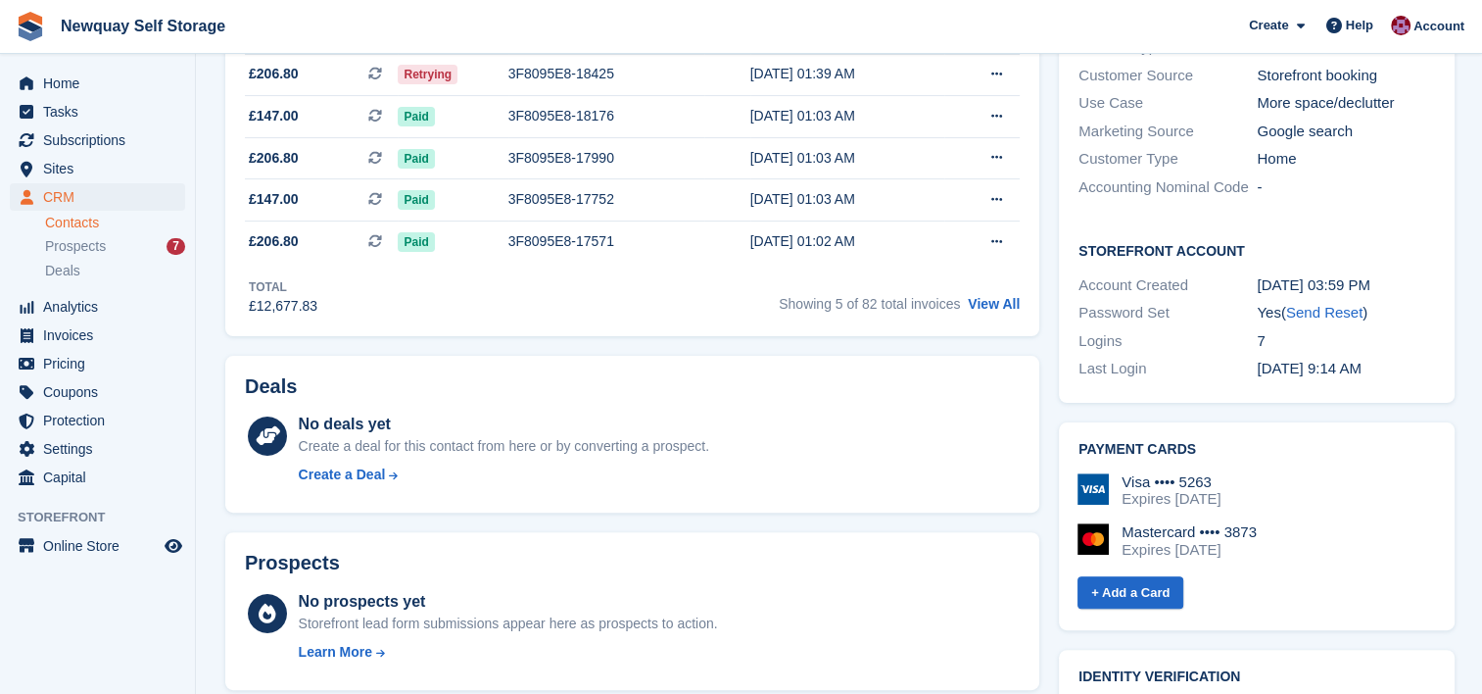
scroll to position [0, 0]
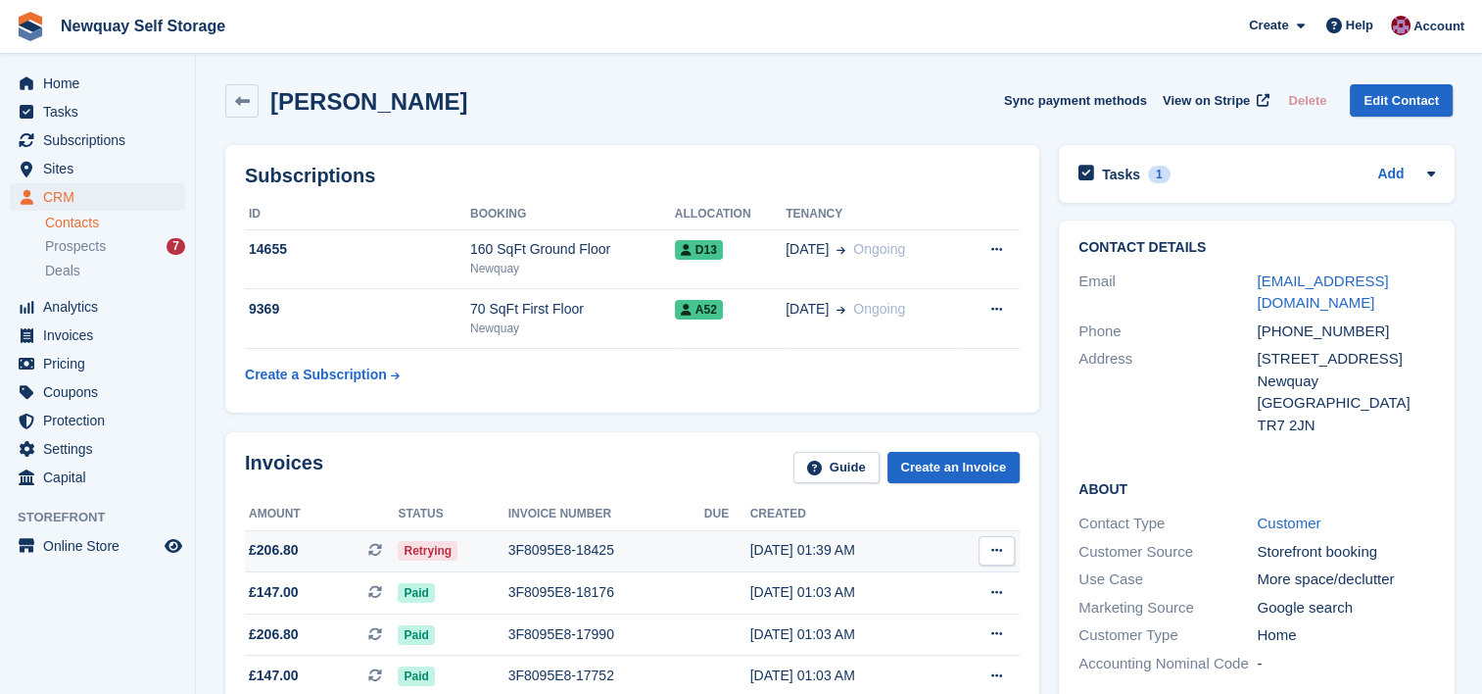
click at [317, 551] on span "£206.80 This is a recurring subscription invoice." at bounding box center [321, 550] width 153 height 21
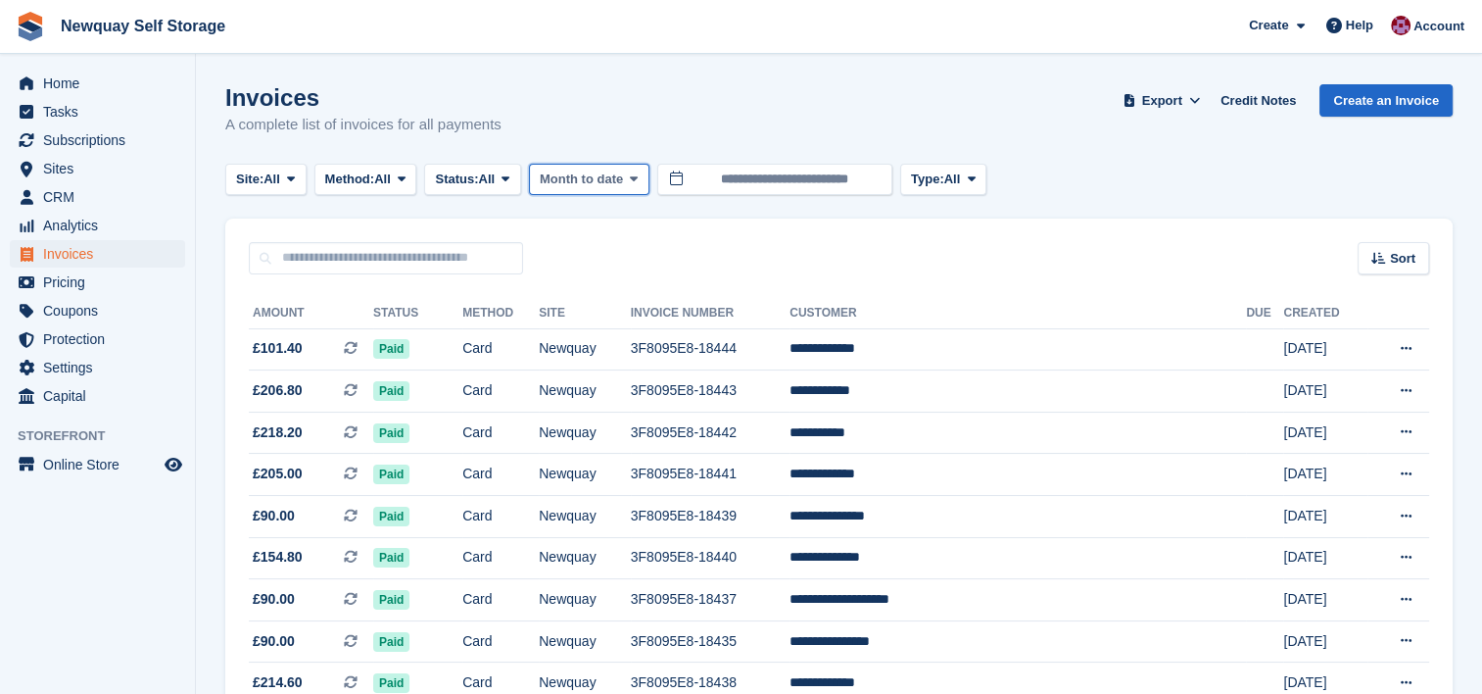
click at [635, 188] on button "Month to date" at bounding box center [589, 180] width 121 height 32
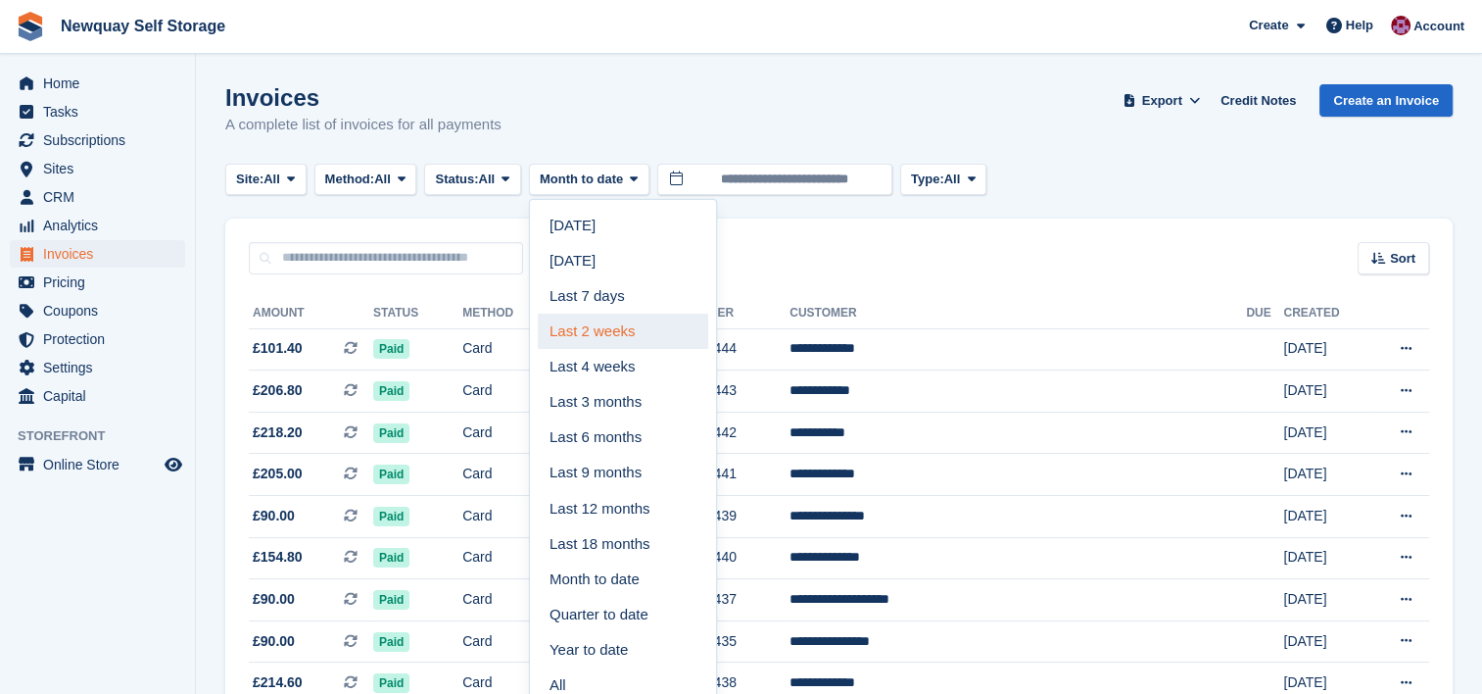
click at [622, 325] on link "Last 2 weeks" at bounding box center [623, 331] width 170 height 35
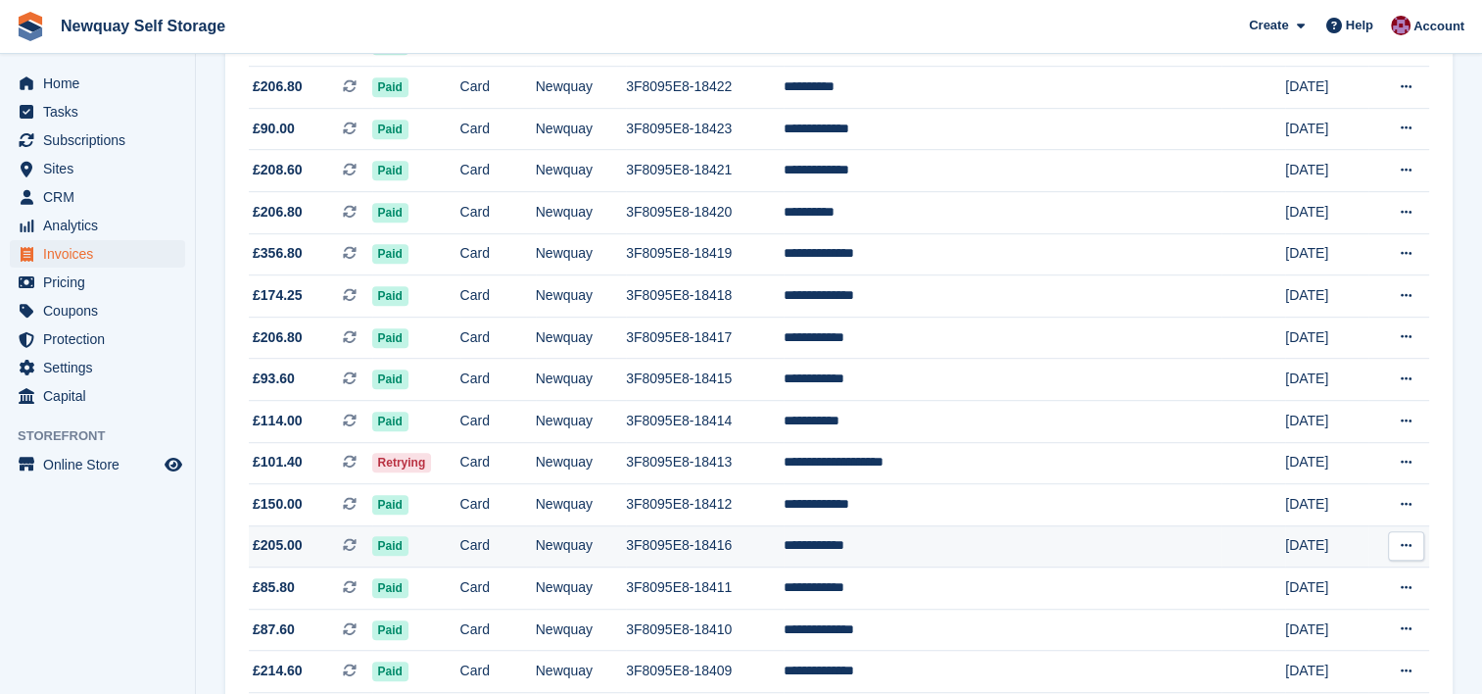
scroll to position [1141, 0]
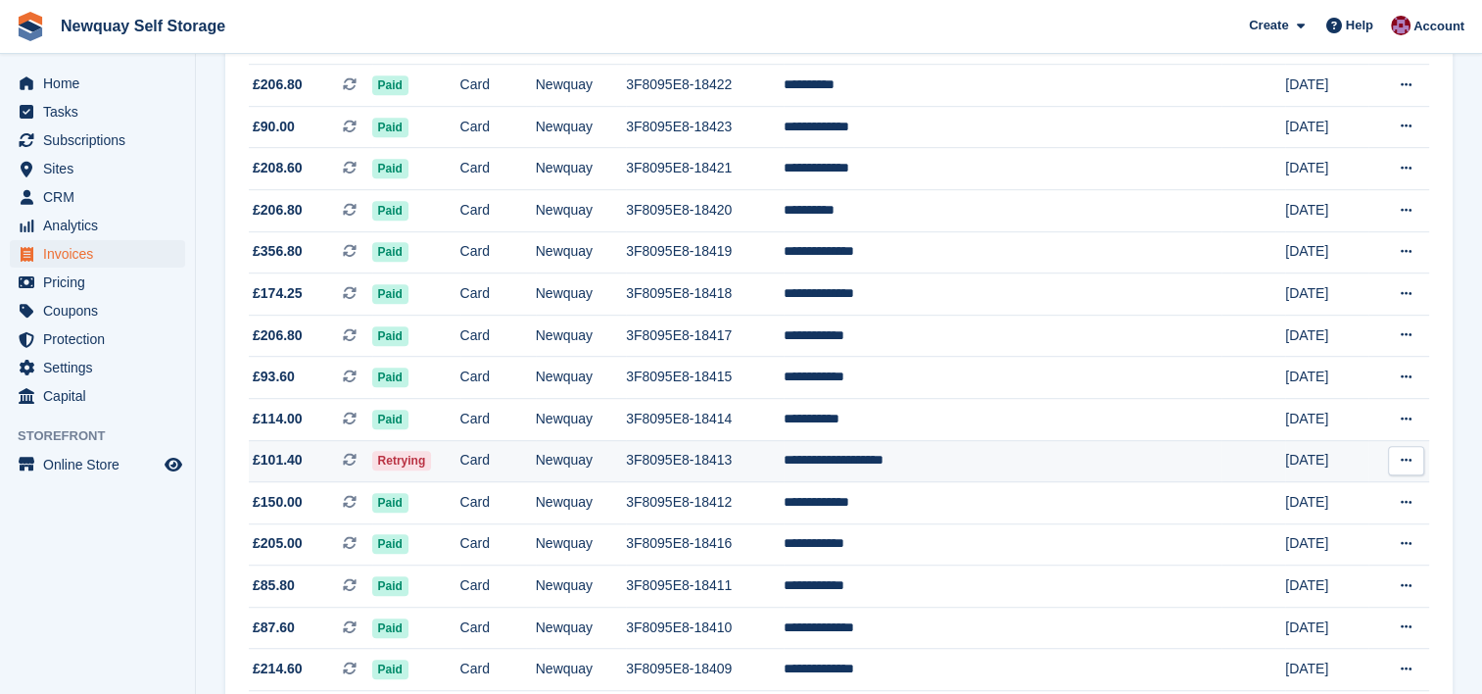
click at [784, 474] on td "3F8095E8-18413" at bounding box center [705, 461] width 158 height 42
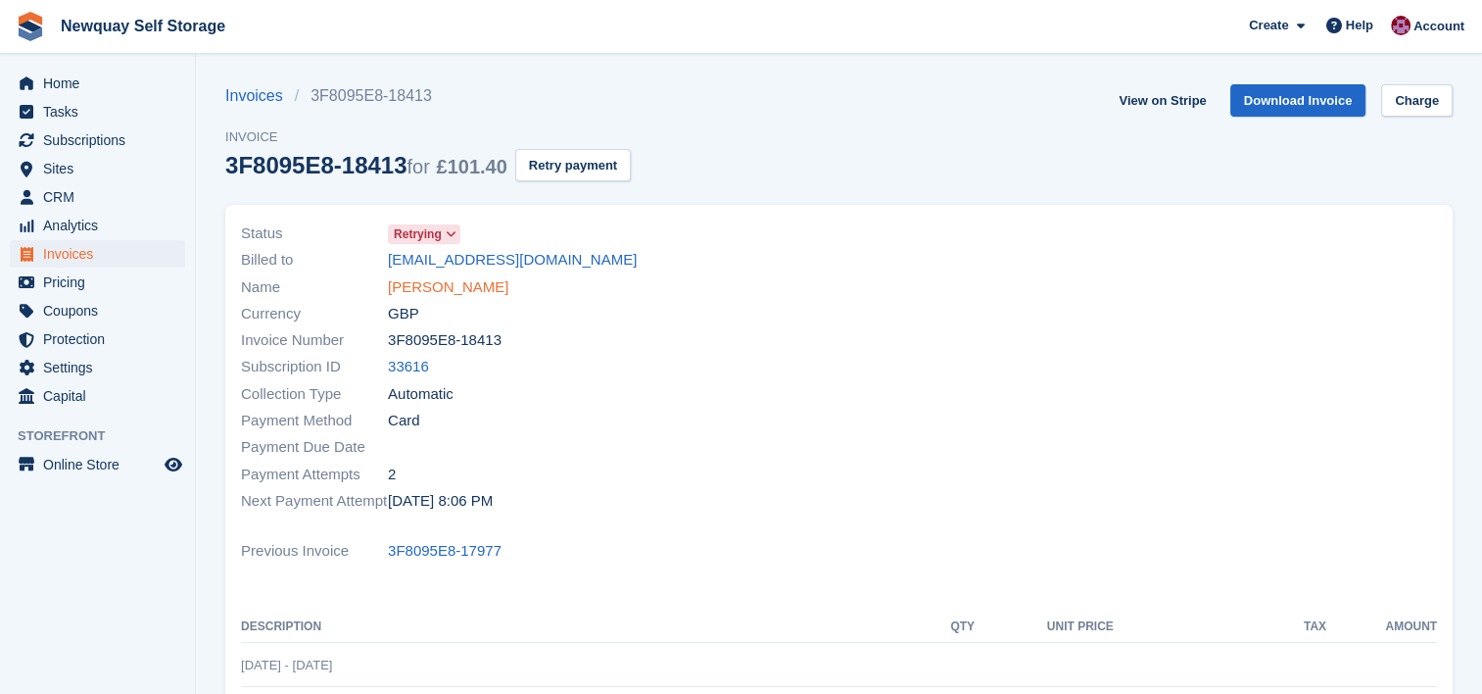
click at [508, 288] on link "James Steven Hemming" at bounding box center [448, 287] width 121 height 23
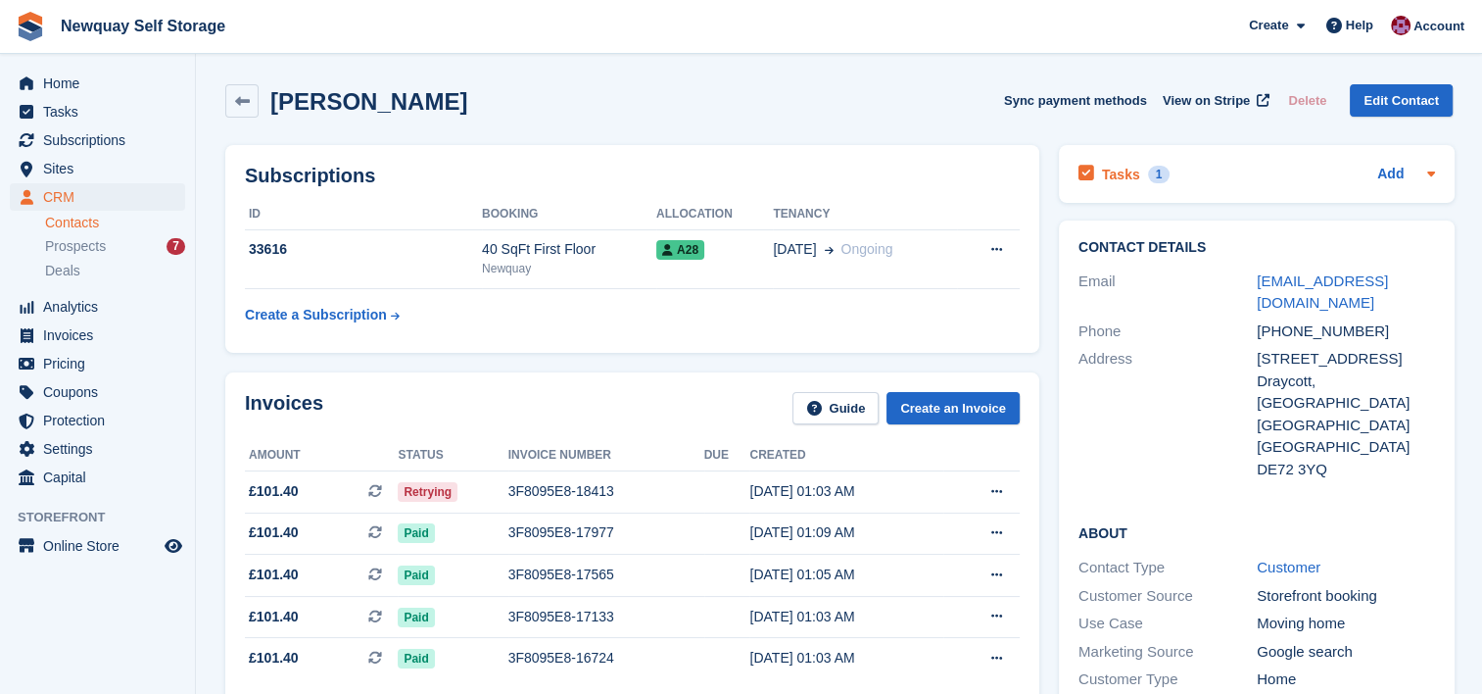
click at [1127, 176] on h2 "Tasks" at bounding box center [1121, 175] width 38 height 18
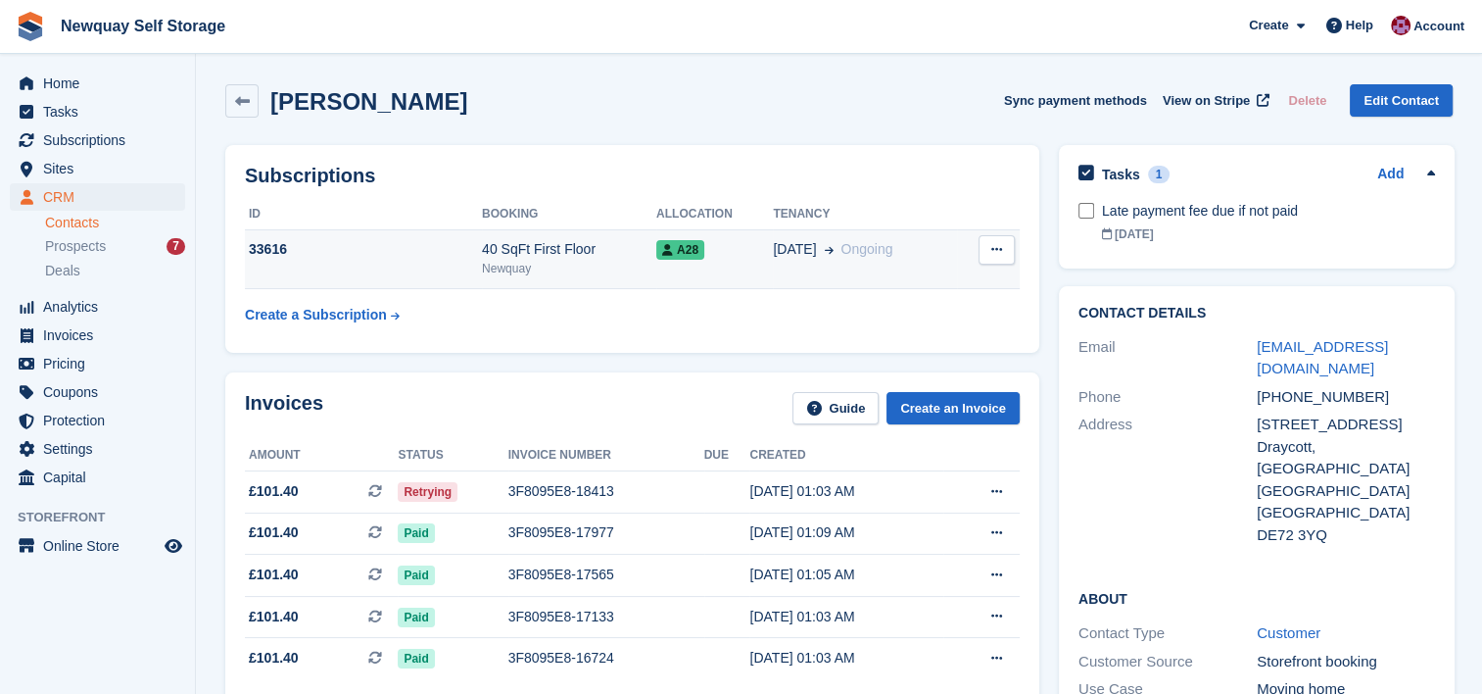
click at [390, 244] on div "33616" at bounding box center [363, 249] width 237 height 21
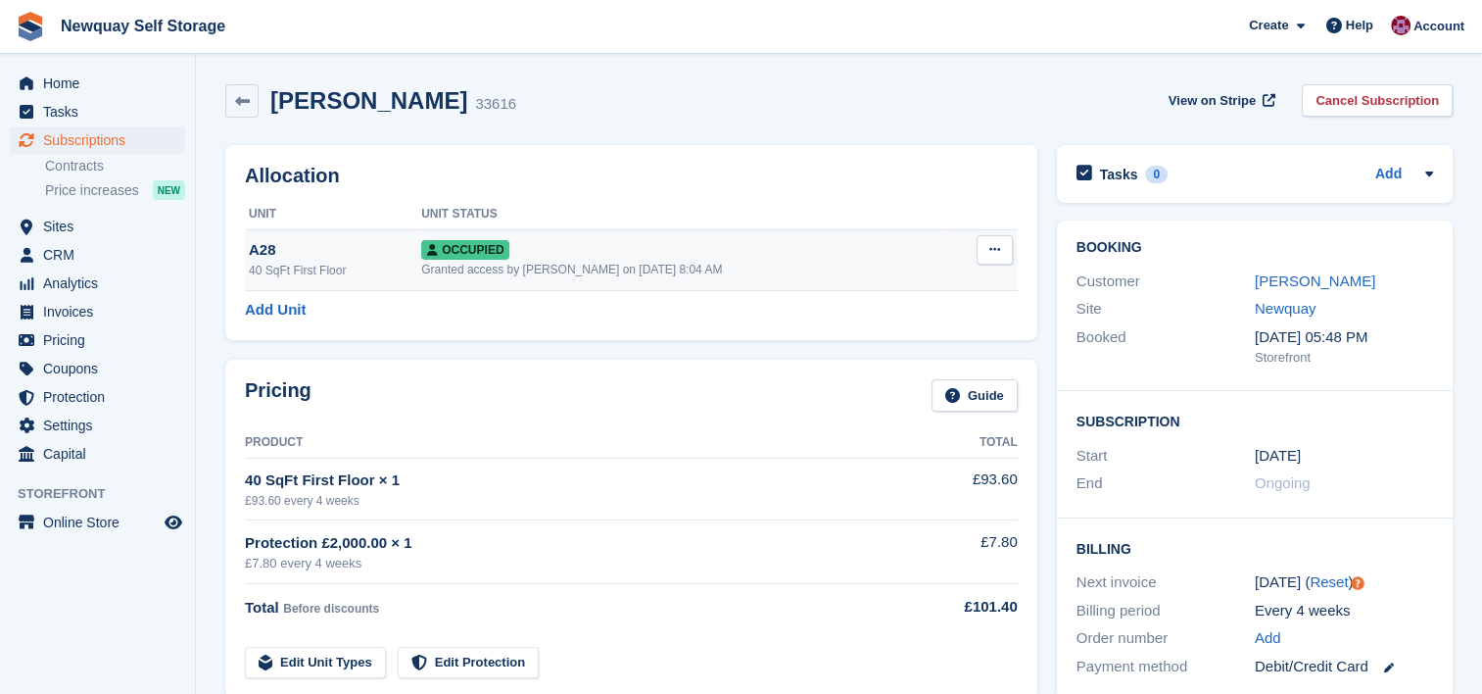
click at [358, 240] on div "A28" at bounding box center [335, 250] width 172 height 23
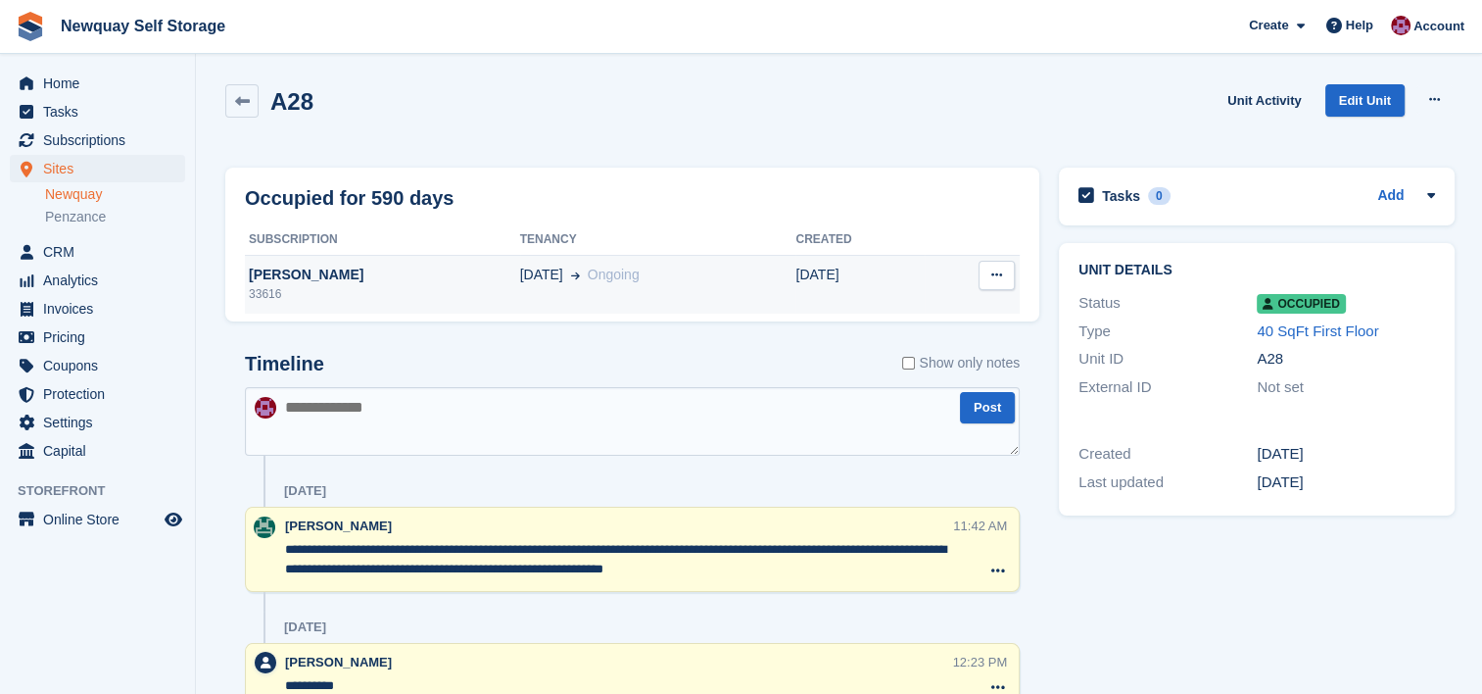
click at [520, 268] on div "[PERSON_NAME]" at bounding box center [382, 275] width 275 height 21
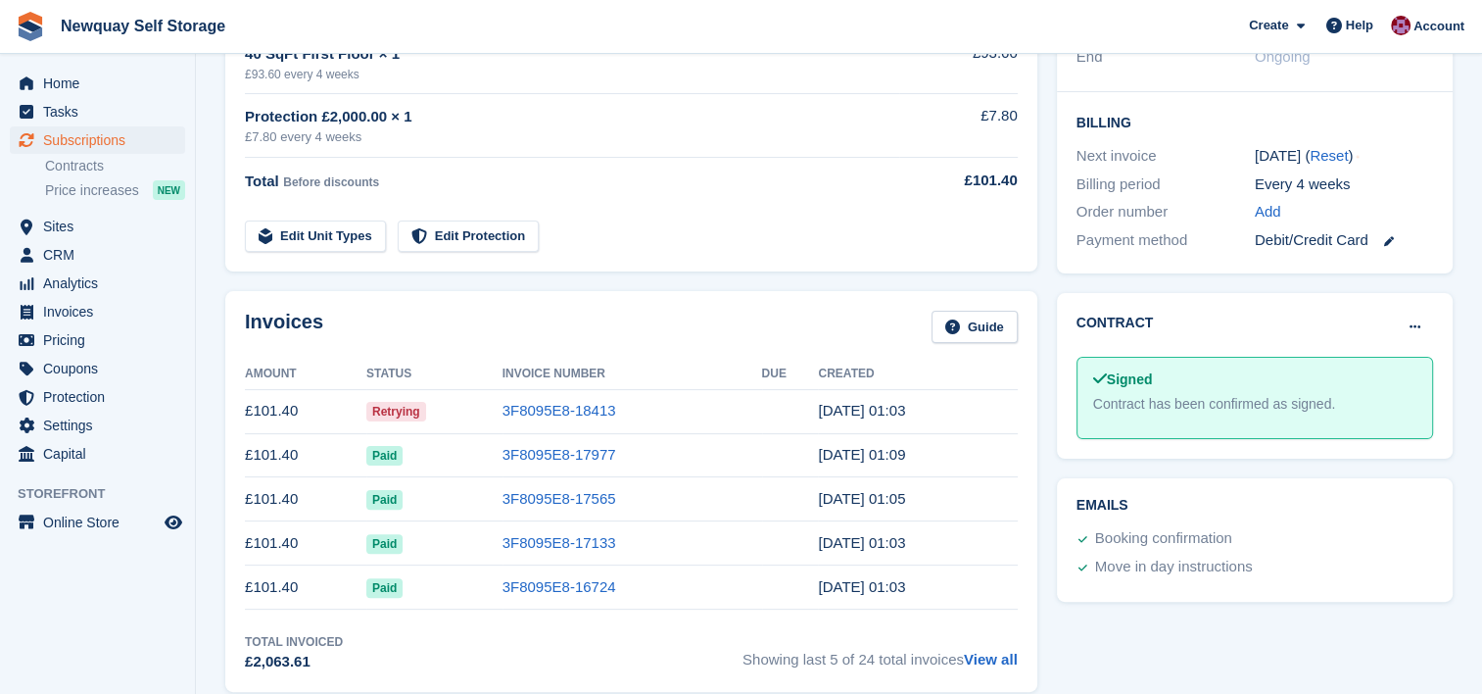
scroll to position [430, 0]
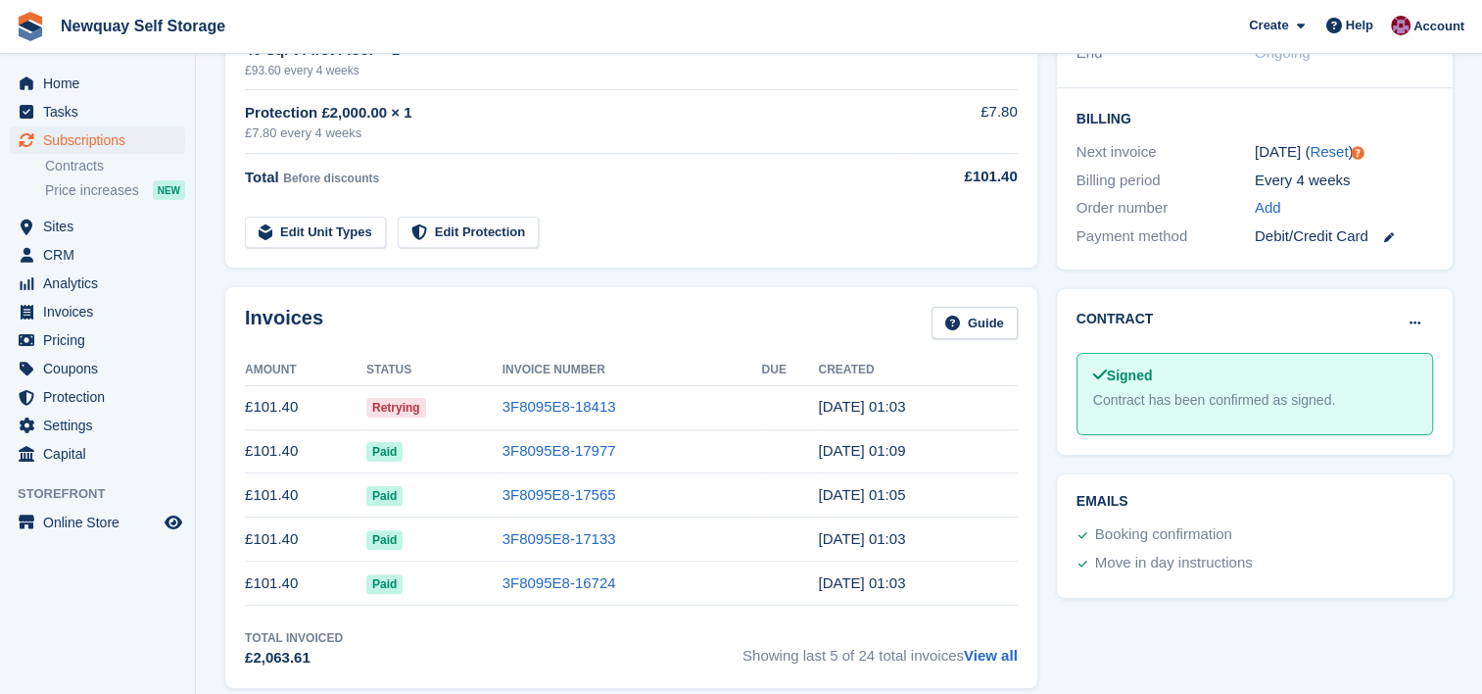
click at [462, 404] on td "Retrying" at bounding box center [434, 407] width 136 height 44
click at [317, 404] on td "£101.40" at bounding box center [305, 407] width 121 height 44
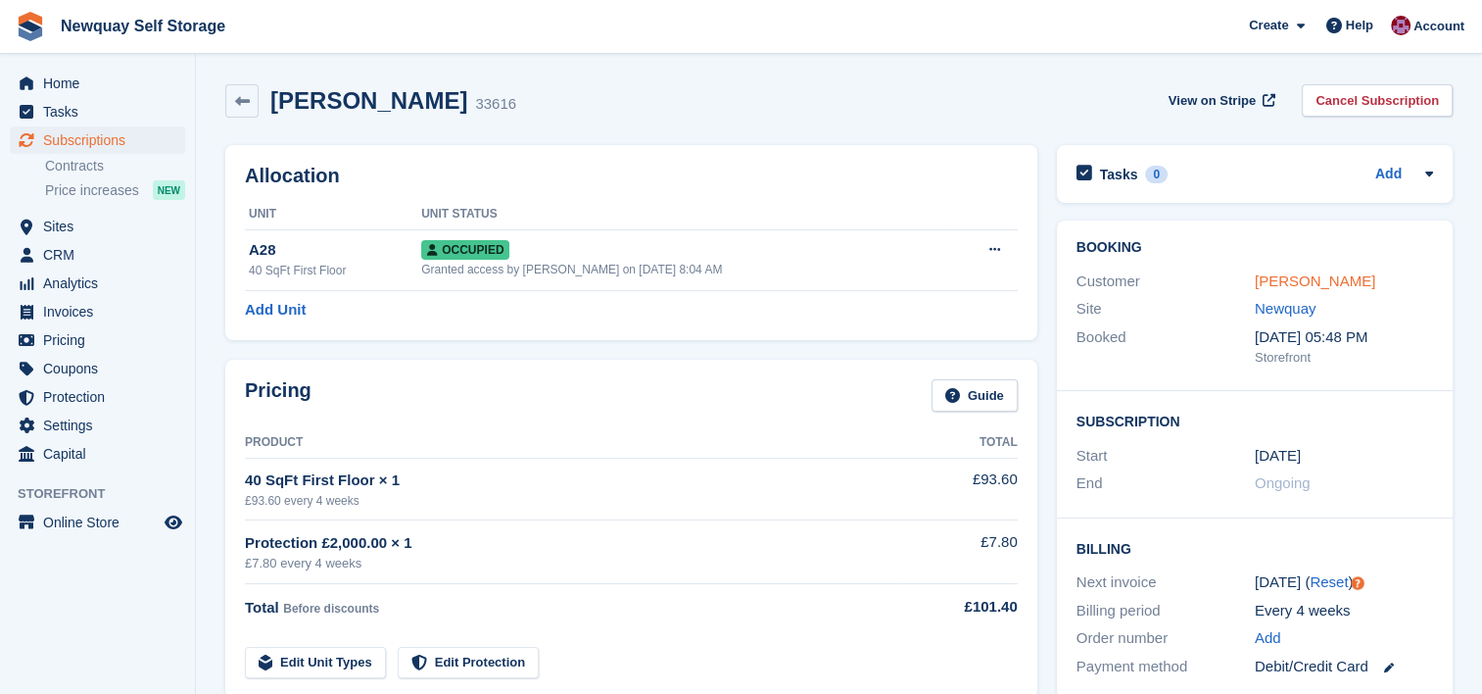
click at [1376, 287] on link "[PERSON_NAME]" at bounding box center [1315, 280] width 121 height 17
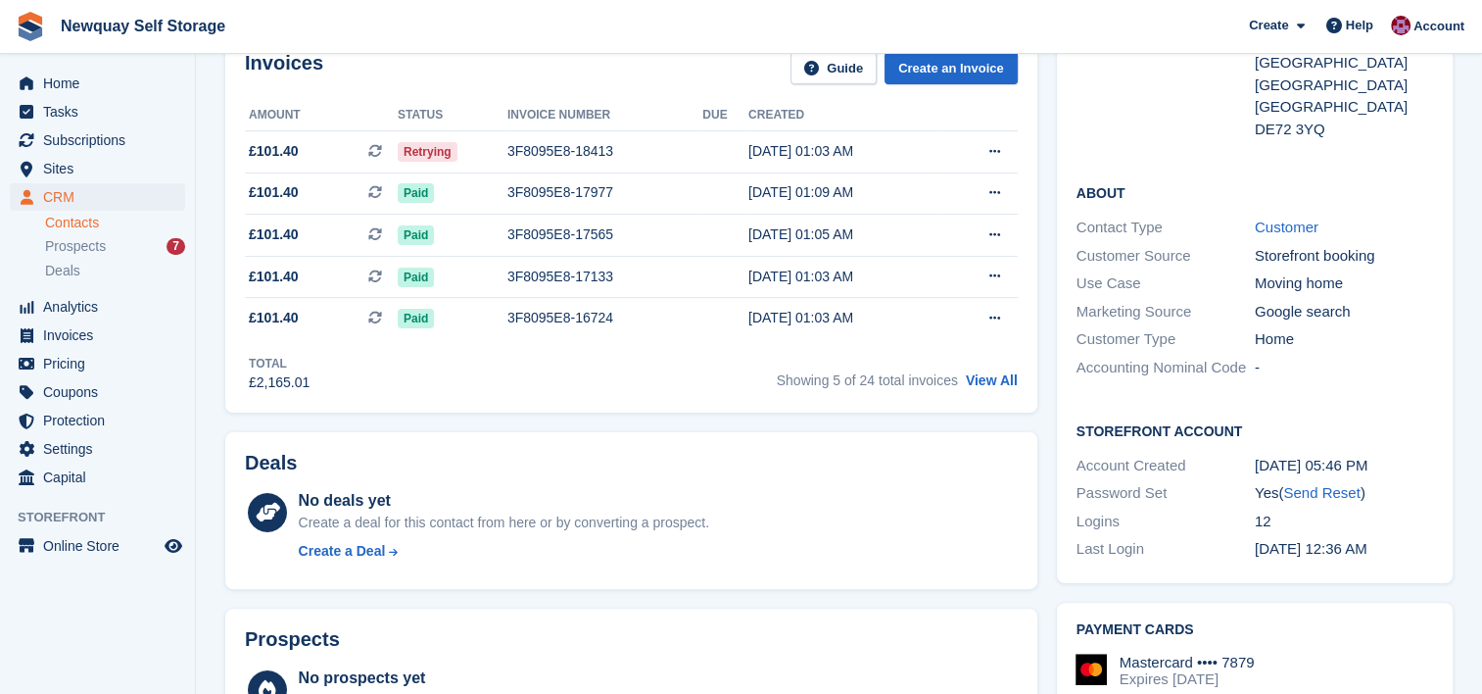
scroll to position [2, 0]
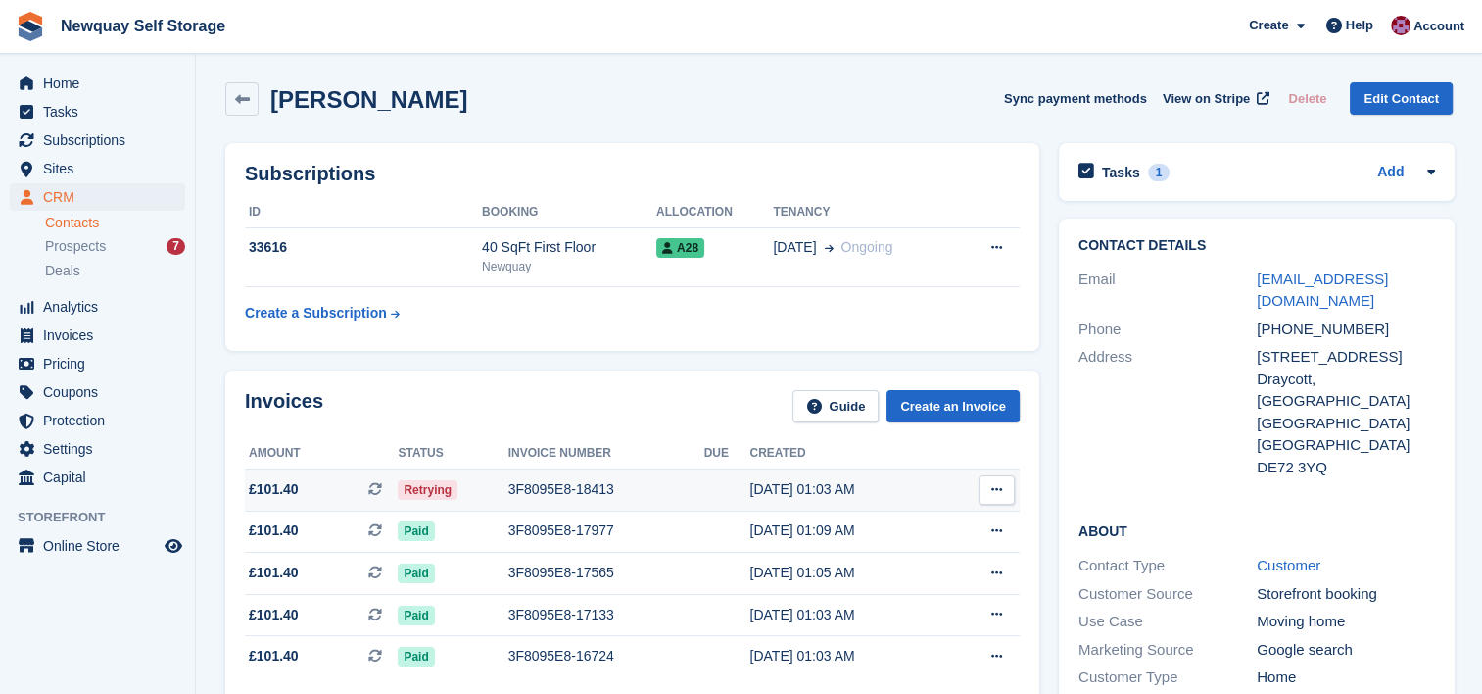
click at [333, 489] on span "£101.40 This is a recurring subscription invoice." at bounding box center [321, 489] width 153 height 21
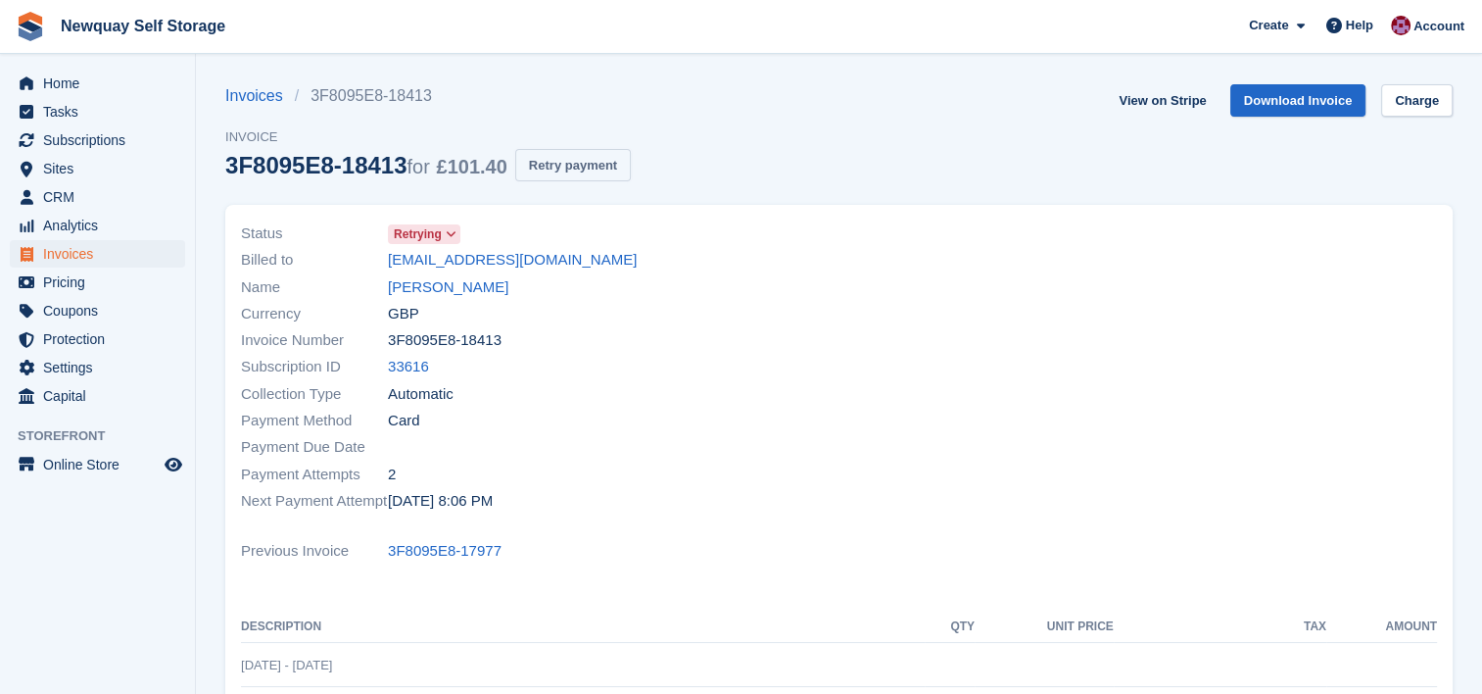
click at [580, 166] on button "Retry payment" at bounding box center [573, 165] width 116 height 32
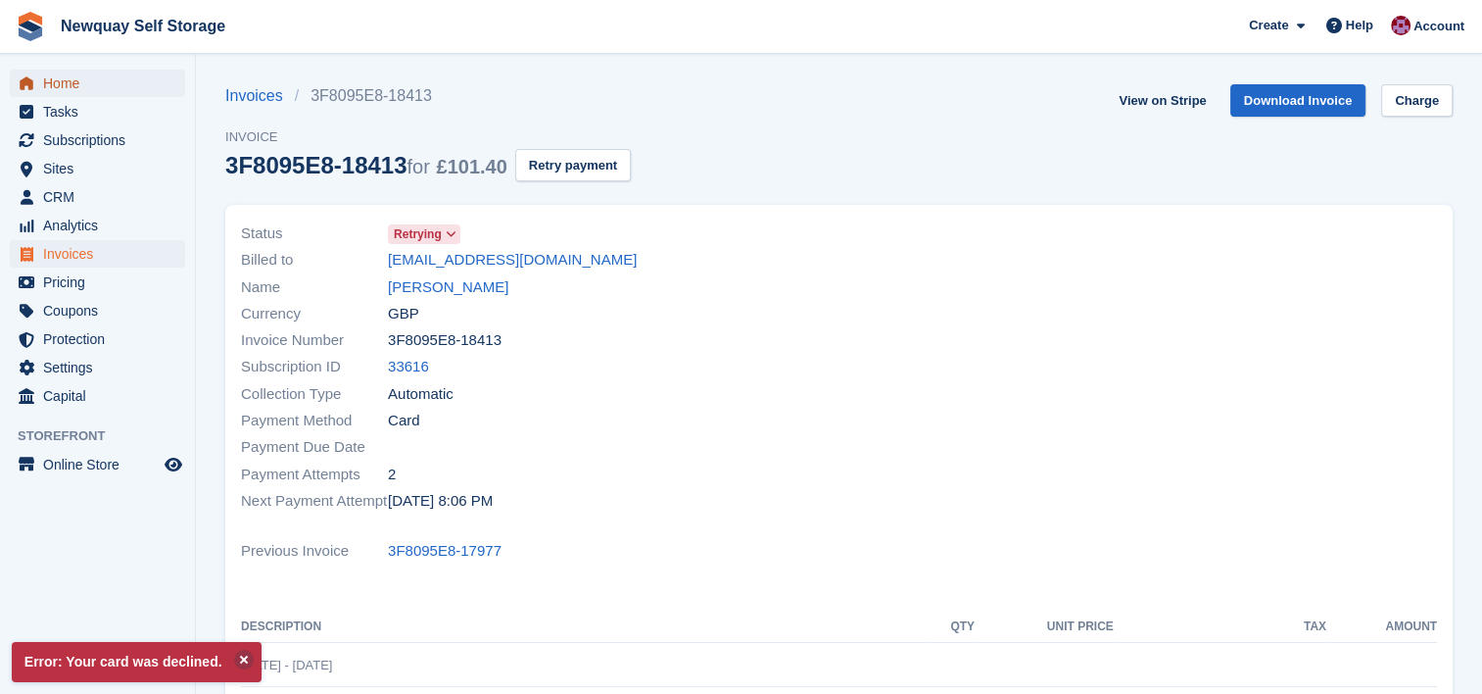
click at [74, 91] on span "Home" at bounding box center [102, 83] width 118 height 27
